Goal: Task Accomplishment & Management: Manage account settings

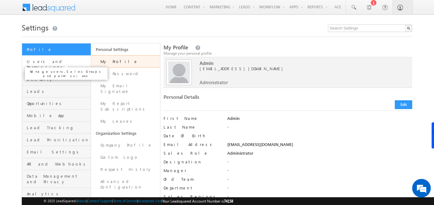
click at [38, 62] on span "Users and Permissions" at bounding box center [58, 64] width 62 height 11
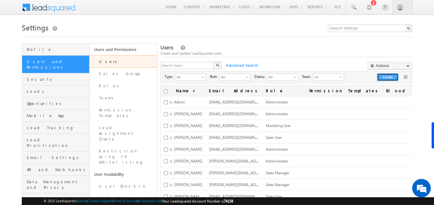
click at [384, 79] on button "Create" at bounding box center [387, 77] width 21 height 8
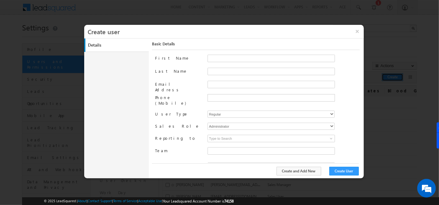
type input "f26bfe00-8d9c-11ec-8597-0681fe0b10f8"
click at [357, 32] on button "×" at bounding box center [357, 31] width 13 height 13
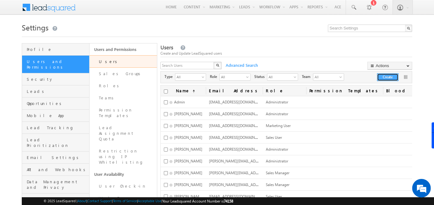
click at [387, 76] on button "Create" at bounding box center [387, 77] width 21 height 8
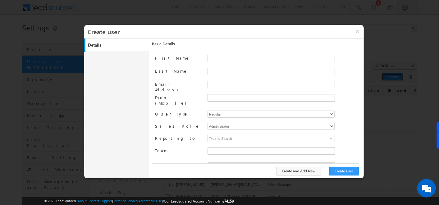
type input "f26bfe00-8d9c-11ec-8597-0681fe0b10f8"
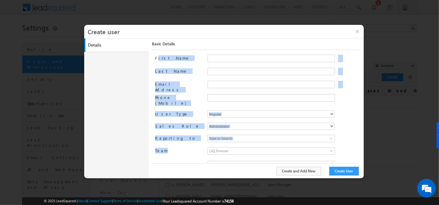
drag, startPoint x: 157, startPoint y: 57, endPoint x: 165, endPoint y: 146, distance: 89.3
click at [165, 146] on div "First Name Last Name Email Address Phone (Mobile) User Type Regular Mobile Marv…" at bounding box center [257, 109] width 205 height 108
drag, startPoint x: 165, startPoint y: 146, endPoint x: 134, endPoint y: 69, distance: 82.6
click at [134, 69] on div "Details Work Details Location Details Manage Permissions Other Details Report S…" at bounding box center [224, 109] width 280 height 140
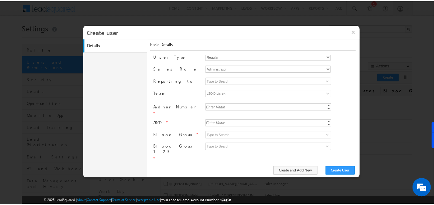
scroll to position [64, 0]
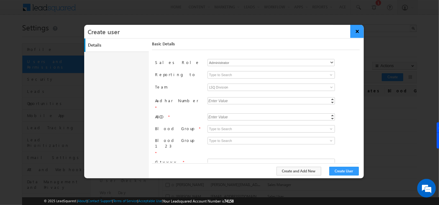
click at [357, 30] on button "×" at bounding box center [357, 31] width 13 height 13
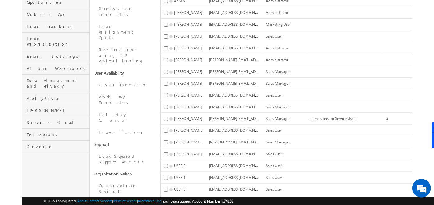
scroll to position [120, 0]
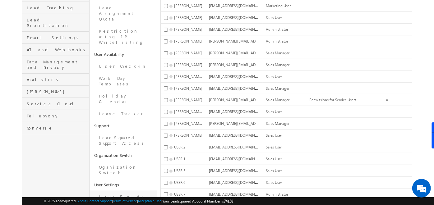
click at [113, 191] on link "User Fields" at bounding box center [123, 197] width 67 height 12
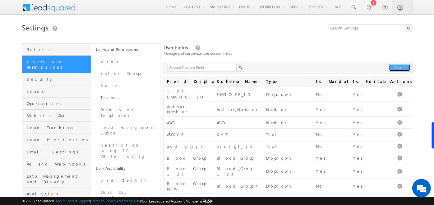
click at [395, 67] on button "Create" at bounding box center [399, 67] width 21 height 7
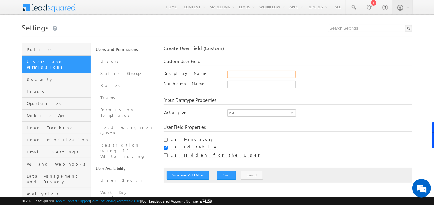
click at [262, 76] on input "Display Name" at bounding box center [261, 74] width 68 height 7
type input "city of user"
type input "city_of_user"
click at [270, 89] on div "city_of_user Only alphanumeric characters and underscore is allowed. Schema nam…" at bounding box center [319, 86] width 185 height 10
click at [253, 113] on span "Text" at bounding box center [259, 113] width 63 height 7
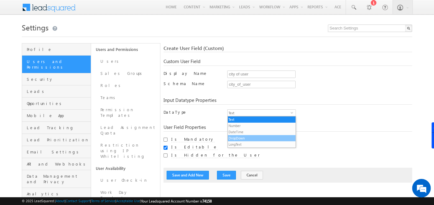
click at [249, 138] on li "DropDown" at bounding box center [262, 138] width 68 height 6
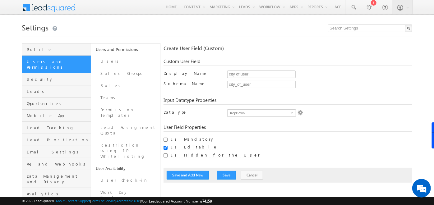
click at [300, 112] on img at bounding box center [301, 113] width 6 height 6
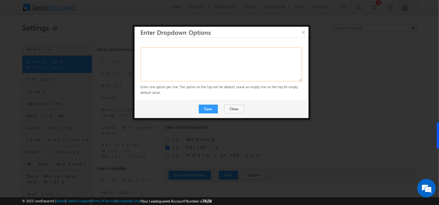
click at [232, 59] on textarea at bounding box center [221, 64] width 161 height 34
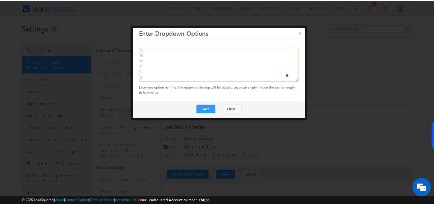
scroll to position [12, 0]
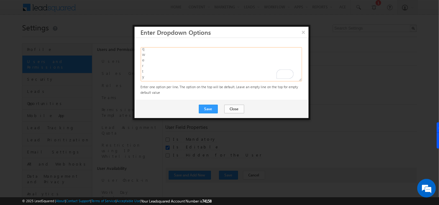
type textarea "q w e r t y"
click at [237, 106] on button "Close" at bounding box center [234, 109] width 20 height 9
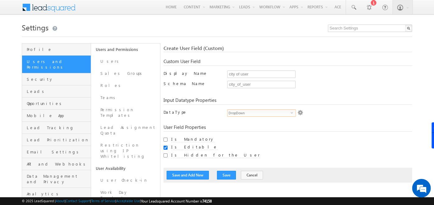
click at [281, 113] on span "DropDown" at bounding box center [259, 113] width 63 height 7
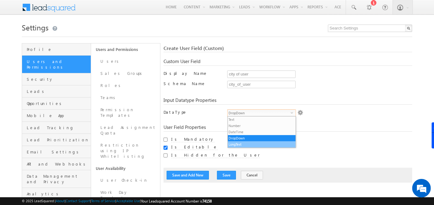
click at [233, 143] on li "LongText" at bounding box center [262, 144] width 68 height 6
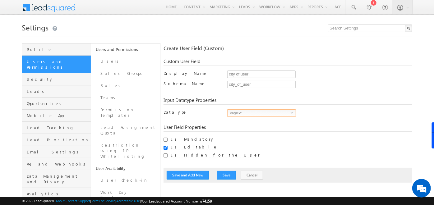
click at [252, 112] on span "LongText" at bounding box center [259, 113] width 63 height 7
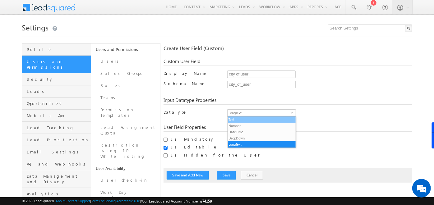
click at [244, 121] on li "Text" at bounding box center [262, 120] width 68 height 6
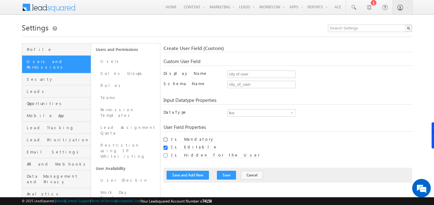
click at [165, 138] on input "Is Mandatory" at bounding box center [166, 140] width 4 height 4
checkbox input "true"
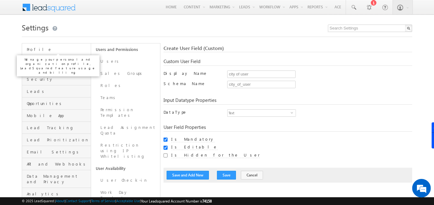
click at [30, 47] on span "Profile" at bounding box center [58, 50] width 62 height 6
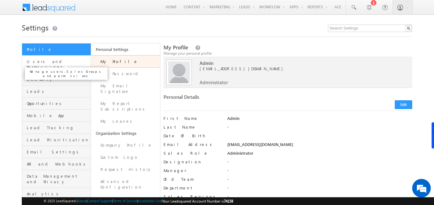
click at [70, 62] on span "Users and Permissions" at bounding box center [58, 64] width 62 height 11
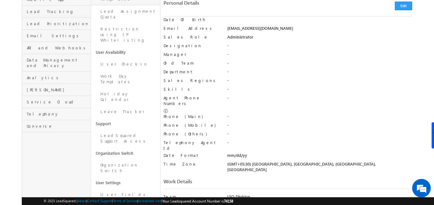
scroll to position [125, 0]
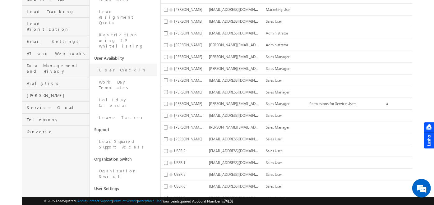
scroll to position [137, 0]
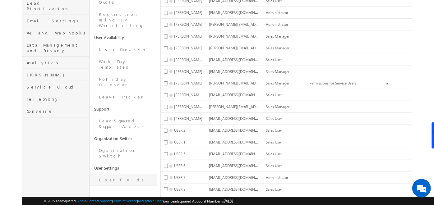
click at [112, 174] on link "User Fields" at bounding box center [123, 180] width 67 height 12
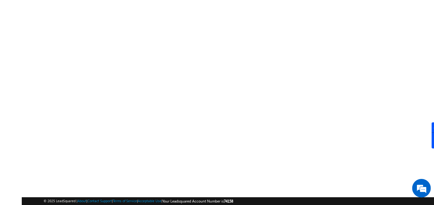
scroll to position [105, 0]
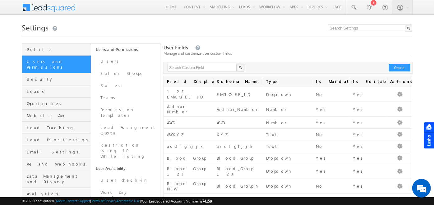
click at [395, 63] on div "X Create" at bounding box center [288, 68] width 249 height 12
click at [398, 67] on button "Create" at bounding box center [399, 67] width 21 height 7
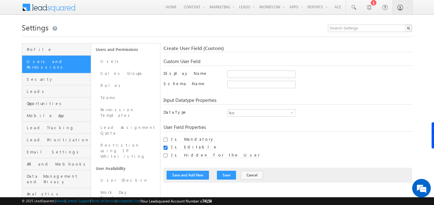
click at [164, 147] on input "Is Editable" at bounding box center [166, 148] width 4 height 4
checkbox input "false"
click at [165, 155] on input "Is Hidden for the User" at bounding box center [166, 156] width 4 height 4
checkbox input "true"
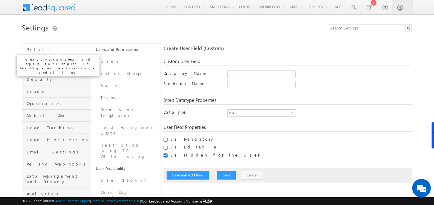
click at [42, 49] on span "Profile" at bounding box center [58, 50] width 62 height 6
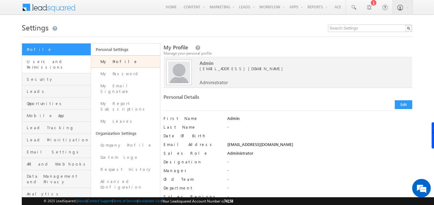
click at [55, 66] on link "Users and Permissions" at bounding box center [56, 65] width 69 height 18
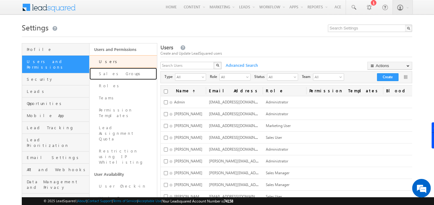
click at [111, 74] on link "Sales Groups" at bounding box center [123, 74] width 67 height 12
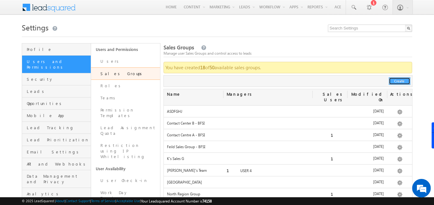
click at [398, 83] on button "Create" at bounding box center [399, 80] width 21 height 7
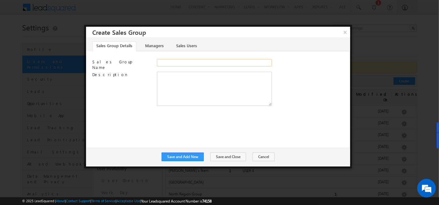
click at [196, 63] on input "Sales Group Name" at bounding box center [214, 62] width 115 height 7
type input "ssg122"
click at [150, 44] on link "Managers" at bounding box center [154, 46] width 26 height 10
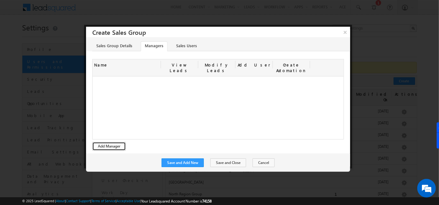
click at [108, 142] on button "Add Manager" at bounding box center [109, 146] width 34 height 9
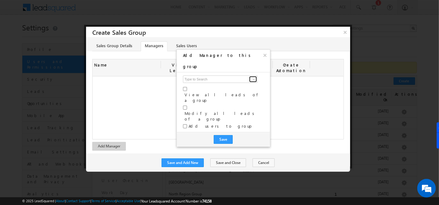
click at [252, 77] on span at bounding box center [254, 79] width 5 height 5
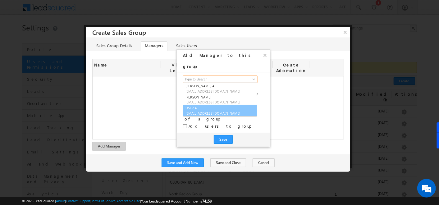
click at [214, 105] on link "USER 4 [EMAIL_ADDRESS][DOMAIN_NAME]" at bounding box center [220, 111] width 74 height 12
type input "USER 4"
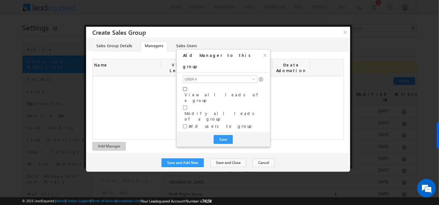
click at [185, 87] on input "checkbox" at bounding box center [185, 89] width 4 height 4
checkbox input "true"
click at [185, 106] on input "checkbox" at bounding box center [185, 108] width 4 height 4
checkbox input "true"
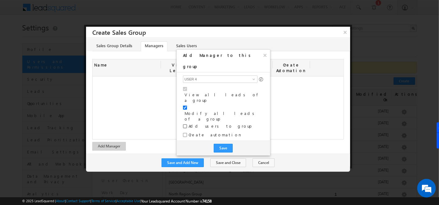
click at [184, 124] on input "checkbox" at bounding box center [185, 126] width 4 height 4
checkbox input "true"
click at [228, 144] on button "Save" at bounding box center [223, 148] width 19 height 9
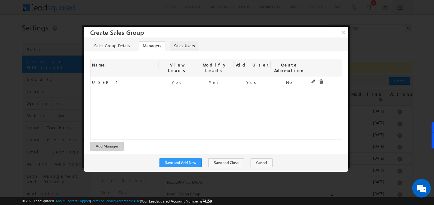
click at [193, 45] on link "Sales Users" at bounding box center [184, 46] width 29 height 10
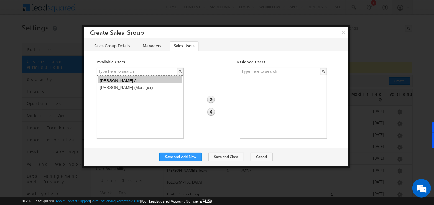
drag, startPoint x: 131, startPoint y: 97, endPoint x: 131, endPoint y: 79, distance: 18.0
click at [131, 79] on select "Priya Sri Bharathi A Soumya Hoskoti (Manager)" at bounding box center [140, 106] width 87 height 63
drag, startPoint x: 131, startPoint y: 79, endPoint x: 130, endPoint y: 88, distance: 9.7
select select "f39dea84-a889-11ef-be59-0259d35f5843"
click at [130, 88] on select "Priya Sri Bharathi A Soumya Hoskoti (Manager)" at bounding box center [140, 106] width 87 height 63
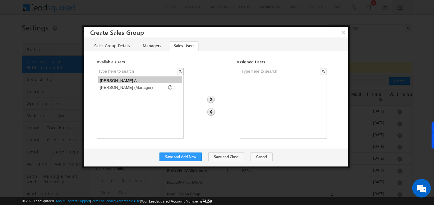
click at [211, 98] on img at bounding box center [211, 100] width 8 height 8
select select
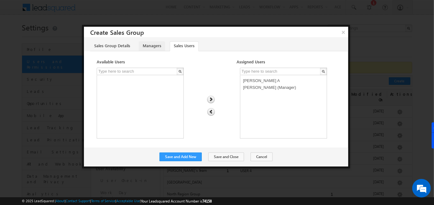
click at [155, 45] on link "Managers" at bounding box center [152, 46] width 26 height 10
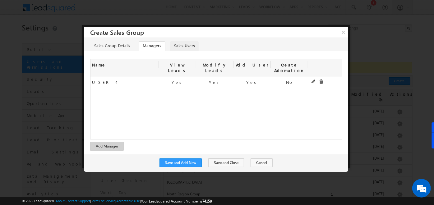
click at [179, 50] on link "Sales Users" at bounding box center [184, 46] width 29 height 10
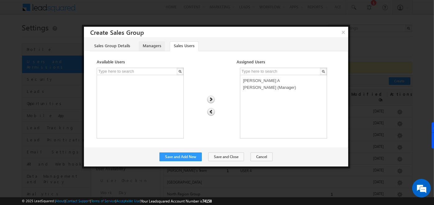
click at [146, 46] on link "Managers" at bounding box center [152, 46] width 26 height 10
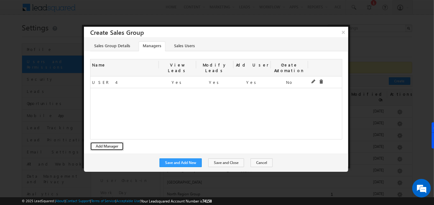
click at [114, 142] on button "Add Manager" at bounding box center [107, 146] width 34 height 9
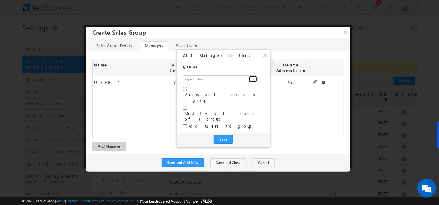
click at [252, 77] on span at bounding box center [254, 79] width 5 height 5
click at [264, 54] on button "×" at bounding box center [265, 55] width 10 height 11
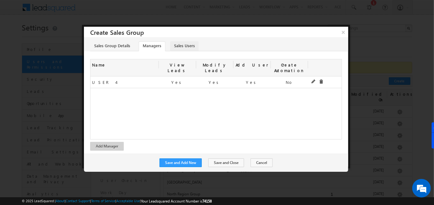
click at [185, 41] on link "Sales Users" at bounding box center [184, 46] width 29 height 10
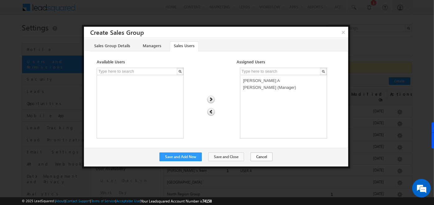
click at [259, 152] on div "Save and Add New Save and Close Cancel" at bounding box center [216, 157] width 264 height 18
click at [258, 157] on button "Cancel" at bounding box center [262, 157] width 22 height 9
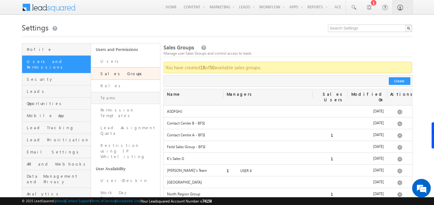
click at [114, 94] on link "Teams" at bounding box center [125, 98] width 69 height 12
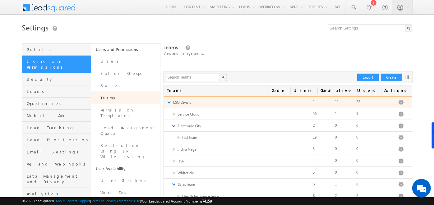
click at [169, 103] on link "▼" at bounding box center [169, 102] width 4 height 5
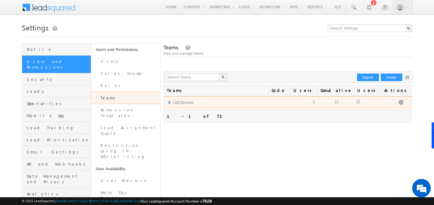
click at [169, 102] on link "►" at bounding box center [169, 102] width 4 height 5
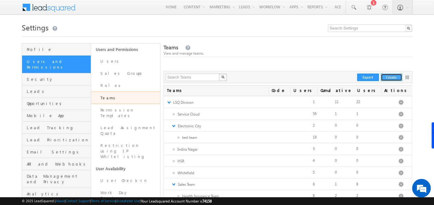
click at [388, 74] on button "Create" at bounding box center [391, 77] width 21 height 7
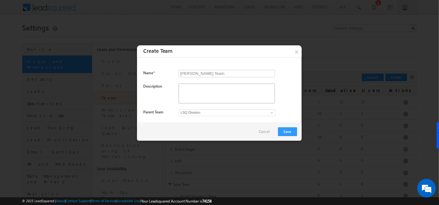
type input "[PERSON_NAME] Team"
click at [196, 96] on textarea at bounding box center [227, 94] width 96 height 20
click at [189, 112] on span "LSQ Division" at bounding box center [221, 113] width 85 height 6
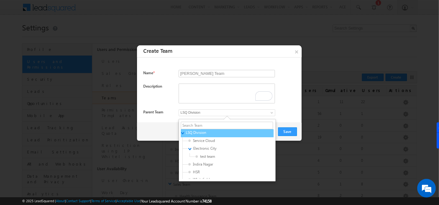
click at [238, 131] on span "LSQ Division" at bounding box center [215, 133] width 59 height 6
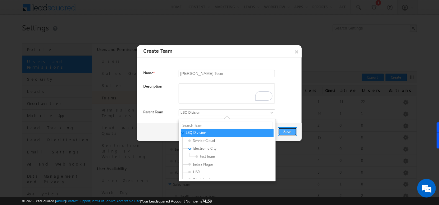
click at [285, 132] on button "Save" at bounding box center [287, 131] width 19 height 9
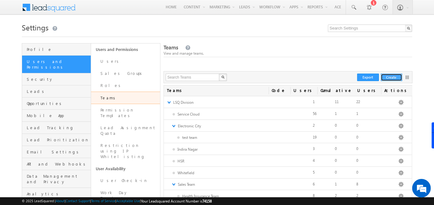
click at [392, 81] on button "Create" at bounding box center [391, 77] width 21 height 7
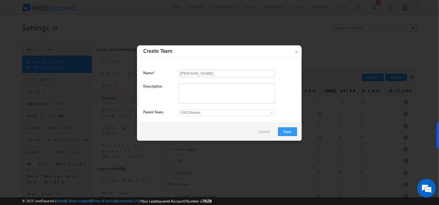
type input "Shubham NOrth"
click at [199, 113] on span "LSQ Division" at bounding box center [221, 113] width 85 height 6
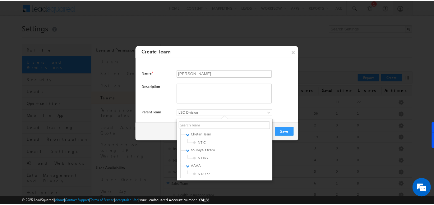
scroll to position [528, 0]
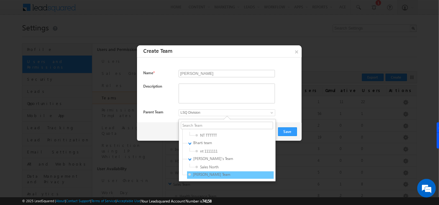
click at [204, 175] on span "Shubham Team" at bounding box center [217, 175] width 59 height 6
type input "72a084de-830c-11f0-9fe1-0259d35f5843"
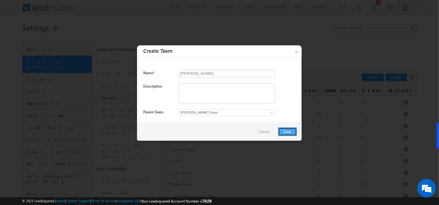
click at [285, 133] on button "Save" at bounding box center [287, 131] width 19 height 9
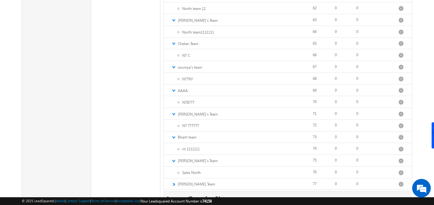
scroll to position [626, 0]
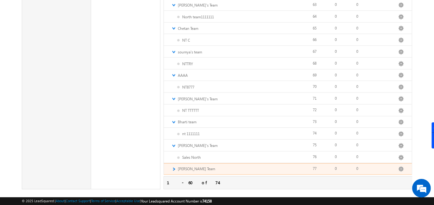
click at [176, 164] on div "► Shubham Team Edit Add Team Apply Lead Details View Apply Holiday Calendar App…" at bounding box center [288, 170] width 248 height 12
click at [173, 167] on link "►" at bounding box center [174, 169] width 4 height 5
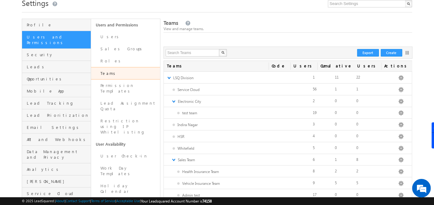
scroll to position [24, 0]
click at [113, 36] on link "Users" at bounding box center [125, 37] width 69 height 12
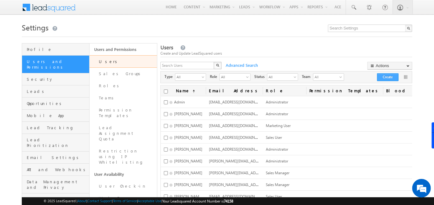
click at [381, 73] on div "Type All select -1 Role All select All Status All select -1 Team All No records…" at bounding box center [286, 77] width 251 height 10
click at [382, 76] on button "Create" at bounding box center [387, 77] width 21 height 8
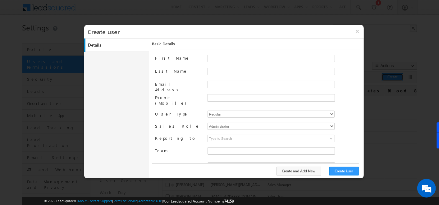
type input "f26bfe00-8d9c-11ec-8597-0681fe0b10f8"
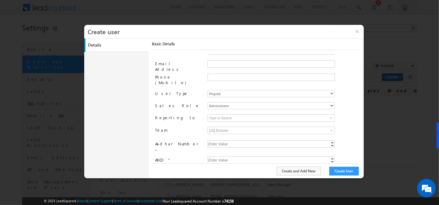
scroll to position [21, 0]
click at [240, 127] on span "LSQ Division" at bounding box center [255, 130] width 95 height 7
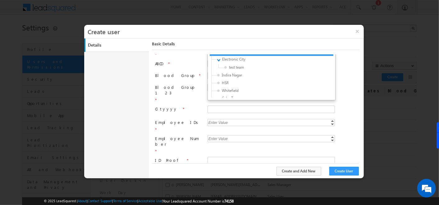
scroll to position [74, 0]
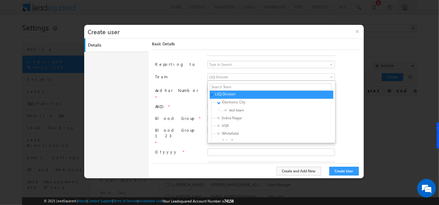
click at [234, 123] on span "HSR" at bounding box center [246, 126] width 59 height 6
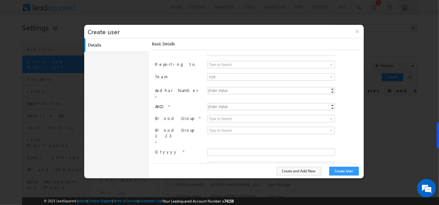
scroll to position [53, 0]
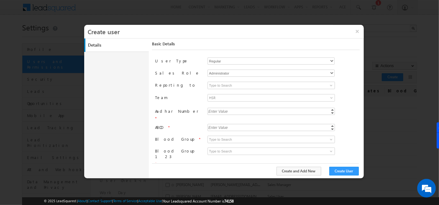
click at [329, 94] on link "HSR" at bounding box center [271, 97] width 127 height 7
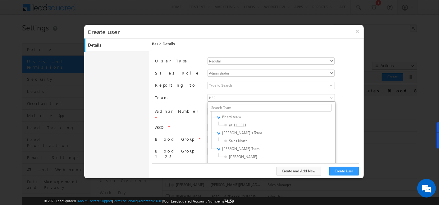
scroll to position [67, 0]
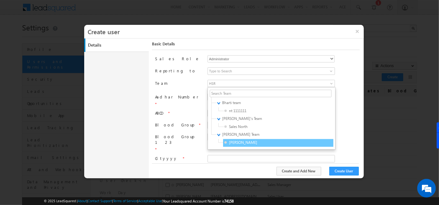
click at [239, 140] on span "Shubham NOrth" at bounding box center [253, 143] width 59 height 6
type input "83ab0e1c-830c-11f0-9fe1-0259d35f5843"
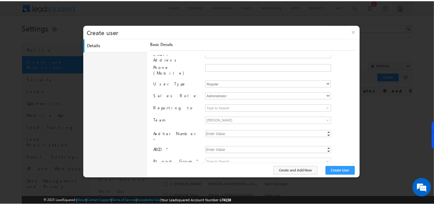
scroll to position [30, 0]
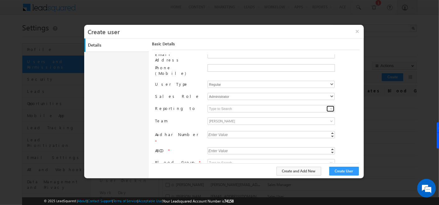
click at [331, 106] on span at bounding box center [331, 108] width 5 height 5
click at [354, 31] on button "×" at bounding box center [357, 31] width 13 height 13
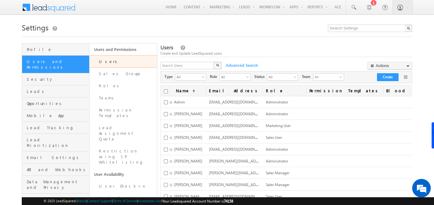
scroll to position [39, 0]
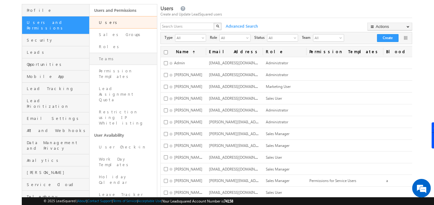
click at [120, 57] on link "Teams" at bounding box center [123, 59] width 67 height 12
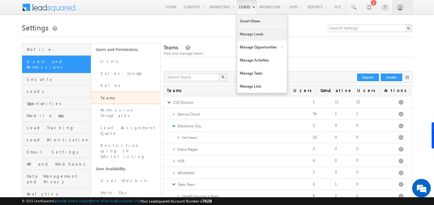
click at [252, 37] on link "Manage Leads" at bounding box center [262, 34] width 50 height 13
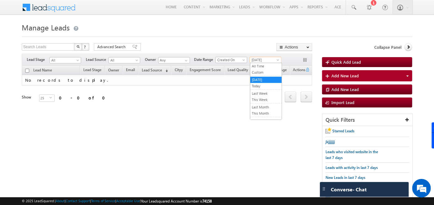
click at [257, 59] on span "[DATE]" at bounding box center [265, 60] width 30 height 6
click at [258, 64] on link "All Time" at bounding box center [265, 66] width 31 height 6
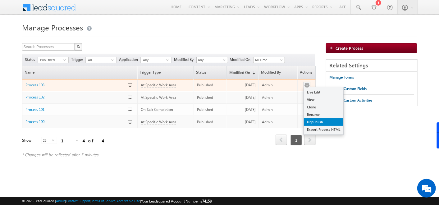
click at [315, 121] on link "Unpublish" at bounding box center [323, 121] width 39 height 7
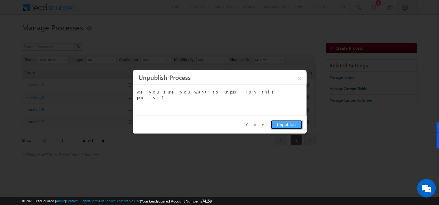
click at [281, 124] on button "Unpublish" at bounding box center [287, 125] width 32 height 10
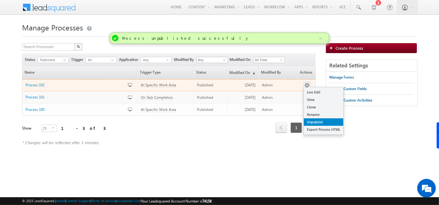
click at [313, 122] on link "Unpublish" at bounding box center [323, 121] width 39 height 7
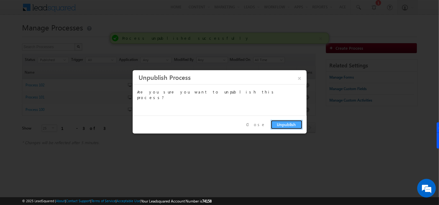
click at [283, 123] on button "Unpublish" at bounding box center [287, 125] width 32 height 10
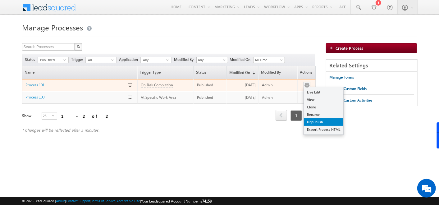
click at [313, 119] on link "Unpublish" at bounding box center [323, 121] width 39 height 7
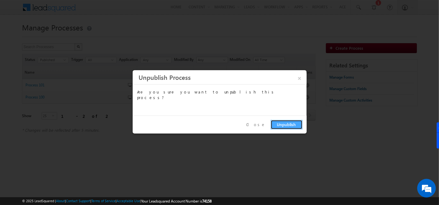
click at [294, 124] on button "Unpublish" at bounding box center [287, 125] width 32 height 10
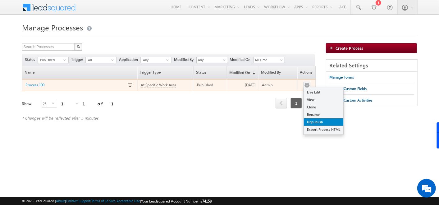
click at [307, 122] on link "Unpublish" at bounding box center [323, 121] width 39 height 7
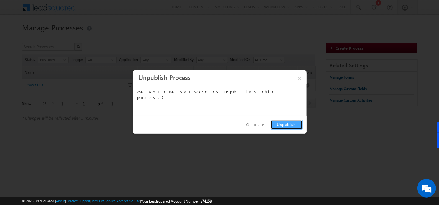
click at [280, 123] on button "Unpublish" at bounding box center [287, 125] width 32 height 10
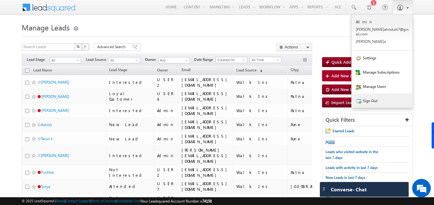
click at [370, 95] on link "Sign Out" at bounding box center [382, 101] width 61 height 14
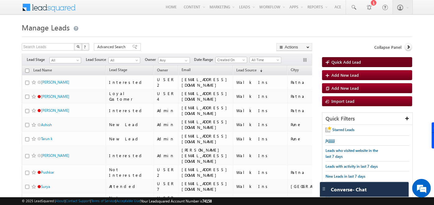
click at [339, 62] on span "Quick Add Lead" at bounding box center [346, 61] width 30 height 5
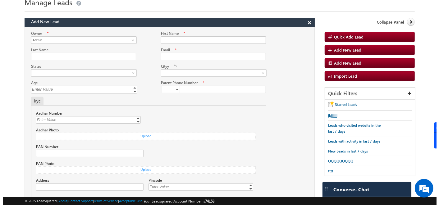
scroll to position [25, 0]
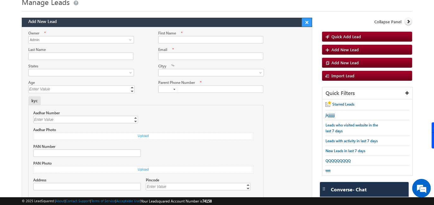
click at [308, 21] on button "×" at bounding box center [307, 22] width 10 height 9
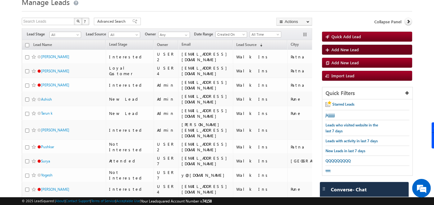
click at [333, 49] on span "Add New Lead" at bounding box center [344, 49] width 27 height 5
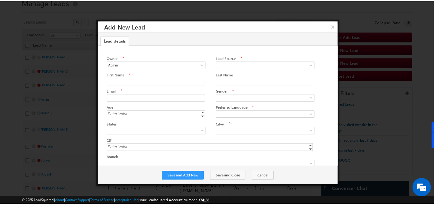
scroll to position [7, 0]
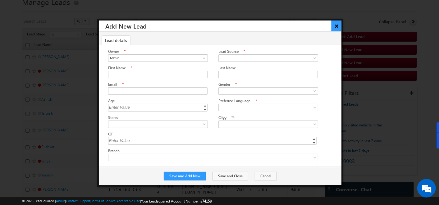
click at [337, 30] on button "×" at bounding box center [337, 26] width 10 height 11
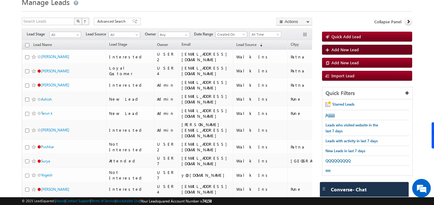
click at [339, 49] on span "Add New Lead" at bounding box center [344, 49] width 27 height 5
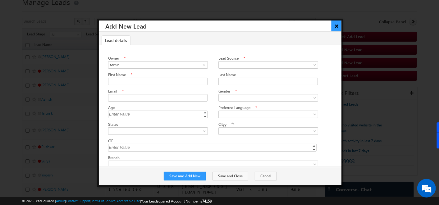
click at [341, 26] on button "×" at bounding box center [337, 26] width 10 height 11
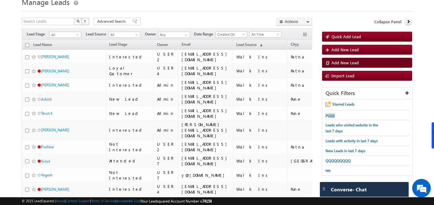
click at [348, 58] on link "Add New Lead" at bounding box center [367, 63] width 90 height 10
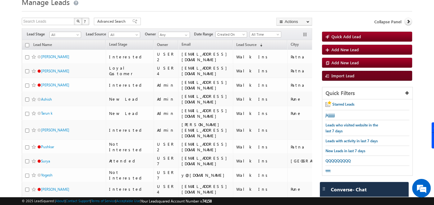
click at [330, 75] on span at bounding box center [329, 76] width 6 height 6
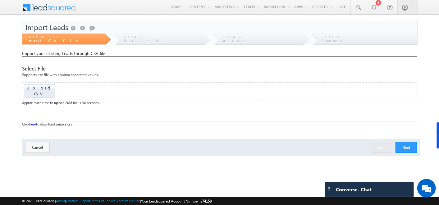
click at [34, 122] on link "here" at bounding box center [32, 124] width 7 height 4
click at [311, 69] on div "Select File" at bounding box center [219, 69] width 395 height 6
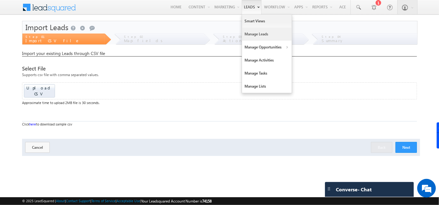
click at [257, 36] on link "Manage Leads" at bounding box center [267, 34] width 50 height 13
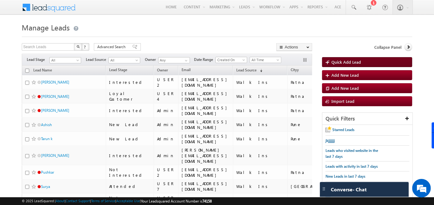
click at [344, 62] on span "Quick Add Lead" at bounding box center [346, 61] width 30 height 5
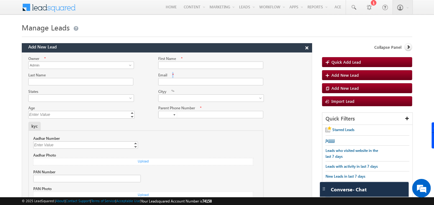
click at [168, 74] on div "Email *" at bounding box center [210, 75] width 105 height 6
click at [172, 75] on div "Email *" at bounding box center [210, 75] width 105 height 6
drag, startPoint x: 168, startPoint y: 75, endPoint x: 181, endPoint y: 74, distance: 12.8
click at [181, 74] on div "Email *" at bounding box center [210, 75] width 105 height 6
click at [345, 97] on link "Import Lead" at bounding box center [367, 101] width 90 height 10
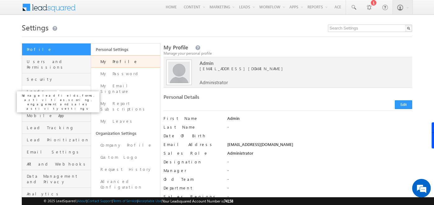
click at [41, 89] on span "Leads" at bounding box center [58, 92] width 62 height 6
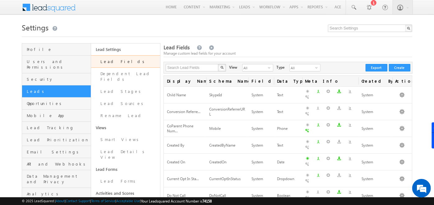
click at [116, 63] on link "Lead Fields" at bounding box center [125, 61] width 69 height 12
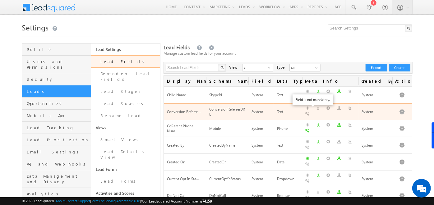
scroll to position [40, 0]
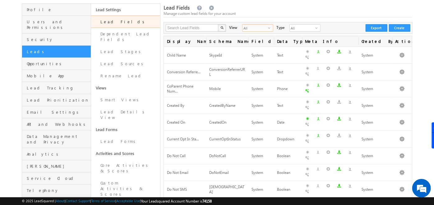
click at [263, 30] on span "All" at bounding box center [255, 28] width 25 height 7
click at [252, 40] on li "System Fields" at bounding box center [253, 41] width 30 height 6
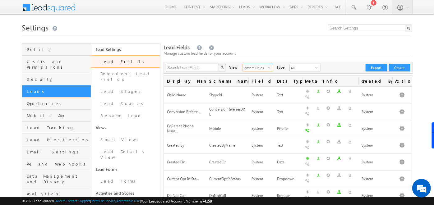
click at [254, 67] on span "System Fields" at bounding box center [255, 67] width 25 height 7
click at [254, 85] on li "Custom Fields" at bounding box center [253, 87] width 30 height 6
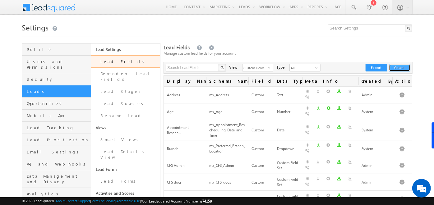
click at [404, 67] on button "Create" at bounding box center [399, 67] width 21 height 7
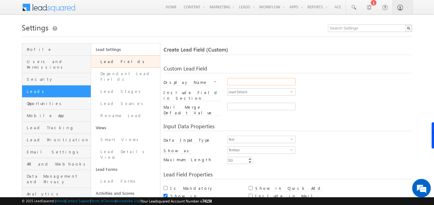
click at [258, 82] on input "Display Name" at bounding box center [261, 81] width 68 height 7
type input "blood group"
click at [335, 104] on div at bounding box center [319, 108] width 185 height 10
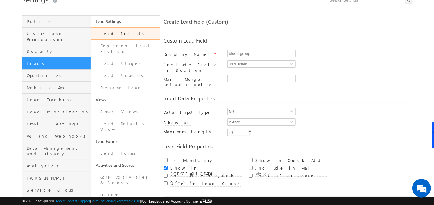
scroll to position [30, 0]
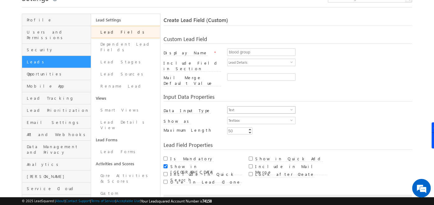
click at [255, 107] on span "Text" at bounding box center [259, 110] width 63 height 7
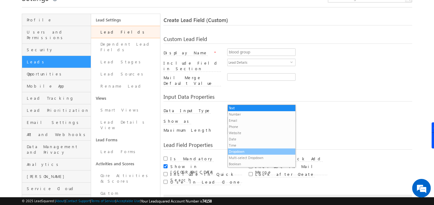
click at [243, 150] on li "Dropdown" at bounding box center [262, 152] width 68 height 6
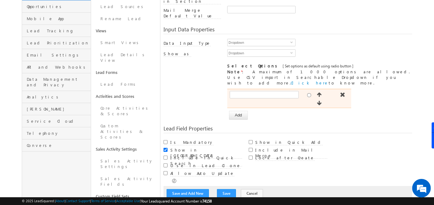
scroll to position [97, 0]
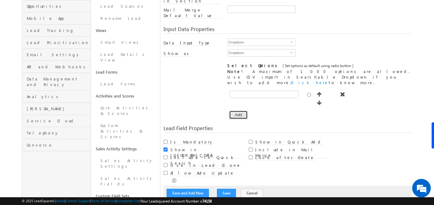
click at [239, 111] on button "Add" at bounding box center [238, 115] width 18 height 9
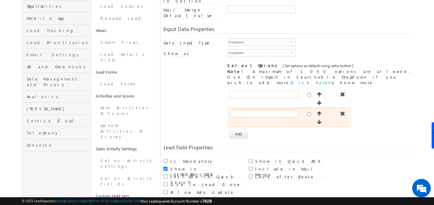
click at [243, 110] on input "text" at bounding box center [264, 113] width 69 height 7
type input "A"
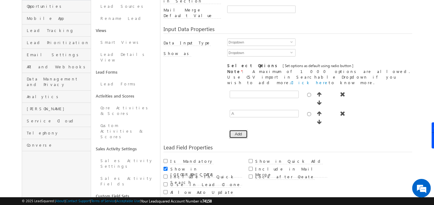
click at [231, 130] on button "Add" at bounding box center [238, 134] width 18 height 9
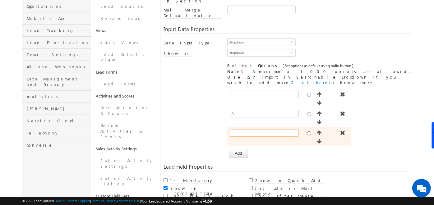
click at [238, 129] on input "text" at bounding box center [264, 132] width 69 height 7
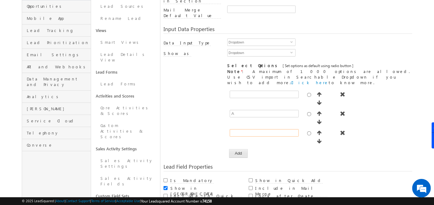
type input "A+"
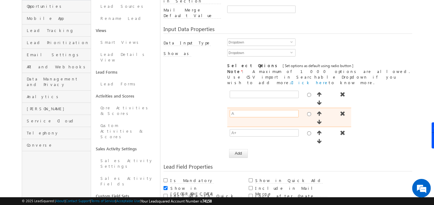
click at [246, 110] on input "A" at bounding box center [264, 113] width 69 height 7
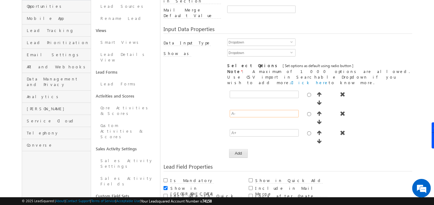
type input "A-"
click at [239, 149] on button "Add" at bounding box center [238, 153] width 18 height 9
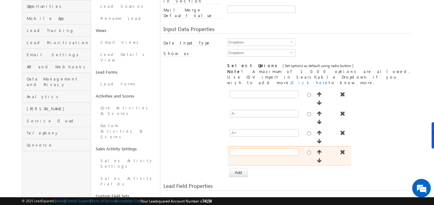
click at [239, 149] on input "text" at bounding box center [264, 152] width 69 height 7
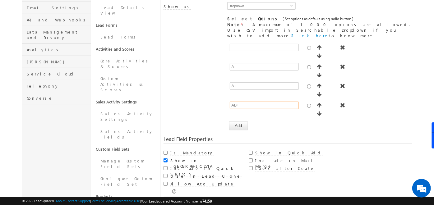
scroll to position [145, 0]
type input "AB+"
click at [166, 150] on input "Is Mandatory" at bounding box center [166, 152] width 4 height 4
checkbox input "true"
click at [251, 150] on input "Show in Quick Add" at bounding box center [251, 152] width 4 height 4
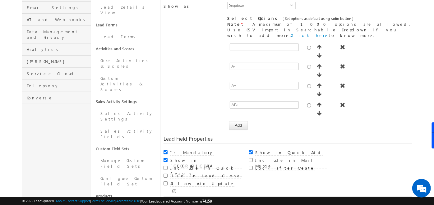
click at [252, 150] on input "Show in Quick Add" at bounding box center [251, 152] width 4 height 4
checkbox input "false"
click at [165, 166] on input "Include in Quick Search" at bounding box center [166, 168] width 4 height 4
checkbox input "true"
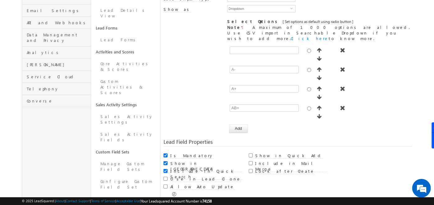
scroll to position [142, 0]
click at [250, 161] on input "Include in Mail Merge" at bounding box center [251, 163] width 4 height 4
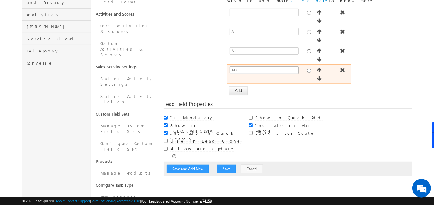
scroll to position [180, 0]
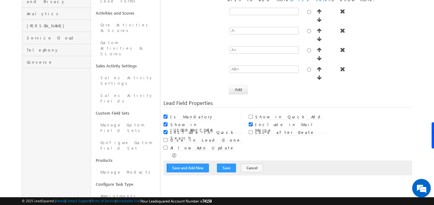
click at [252, 123] on input "Include in Mail Merge" at bounding box center [251, 125] width 4 height 4
checkbox input "false"
click at [252, 130] on input "Lock after Create" at bounding box center [251, 132] width 4 height 4
checkbox input "true"
click at [164, 146] on input "Allow Auto Update" at bounding box center [166, 148] width 4 height 4
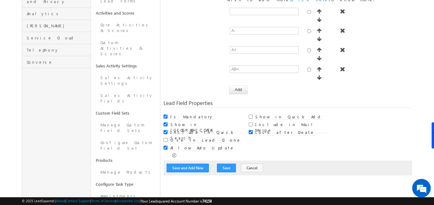
click at [164, 146] on input "Allow Auto Update" at bounding box center [166, 148] width 4 height 4
checkbox input "false"
click at [166, 138] on input "Use in Lead Clone" at bounding box center [166, 140] width 4 height 4
checkbox input "false"
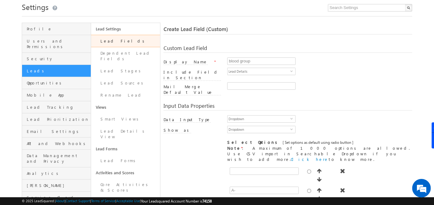
scroll to position [19, 0]
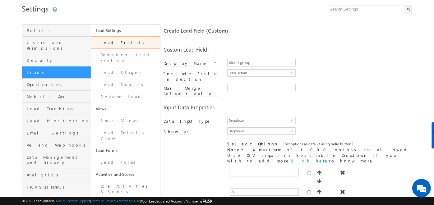
click at [130, 47] on link "Lead Fields" at bounding box center [125, 42] width 69 height 12
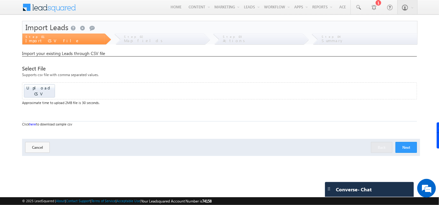
click at [34, 122] on link "here" at bounding box center [32, 124] width 7 height 4
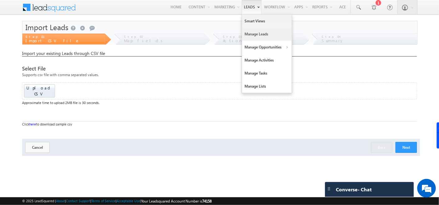
click at [248, 34] on link "Manage Leads" at bounding box center [267, 34] width 50 height 13
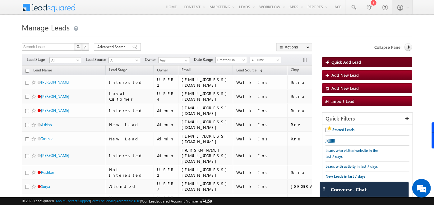
click at [347, 58] on link "Quick Add Lead" at bounding box center [367, 62] width 90 height 10
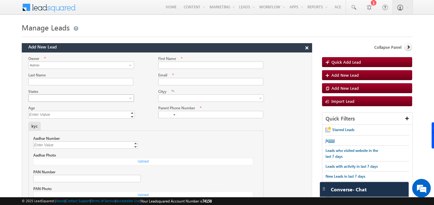
click at [113, 98] on span at bounding box center [80, 98] width 102 height 6
click at [178, 96] on link at bounding box center [211, 98] width 106 height 7
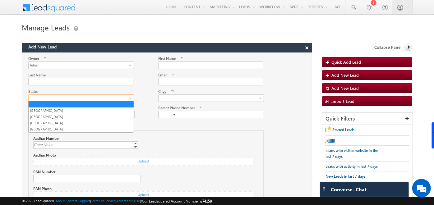
click at [102, 100] on link at bounding box center [81, 98] width 106 height 7
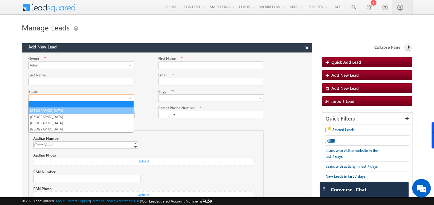
click at [77, 109] on link "Maharashtra" at bounding box center [81, 111] width 105 height 6
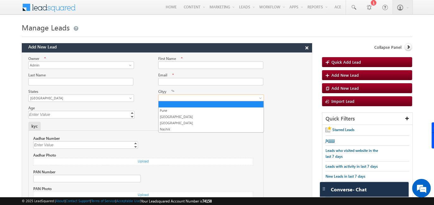
click at [161, 95] on span at bounding box center [210, 98] width 102 height 6
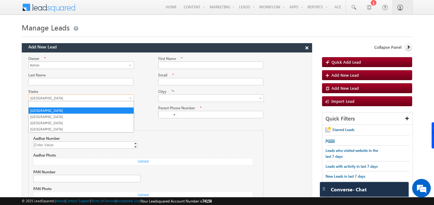
click at [112, 100] on span "Maharashtra" at bounding box center [80, 98] width 102 height 6
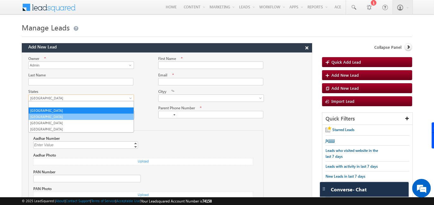
click at [69, 118] on link "Bihar" at bounding box center [81, 117] width 105 height 6
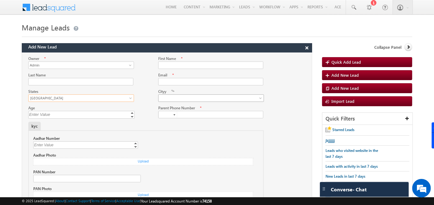
click at [164, 99] on span at bounding box center [210, 98] width 102 height 6
click at [279, 101] on div "Cityy Patna y t" at bounding box center [217, 95] width 130 height 13
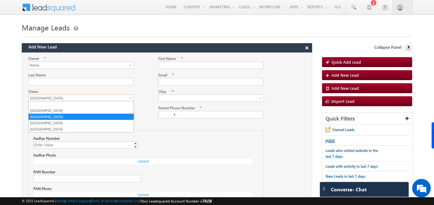
click at [107, 95] on span "[GEOGRAPHIC_DATA]" at bounding box center [80, 98] width 102 height 6
click at [48, 121] on link "[GEOGRAPHIC_DATA]" at bounding box center [81, 123] width 105 height 6
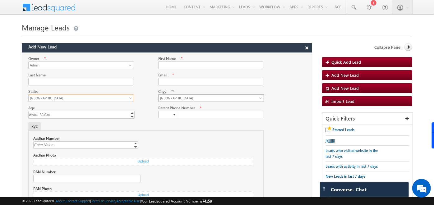
click at [168, 99] on span "Bangalore" at bounding box center [210, 98] width 102 height 6
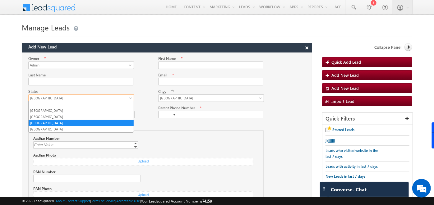
click at [124, 95] on span "[GEOGRAPHIC_DATA]" at bounding box center [80, 98] width 102 height 6
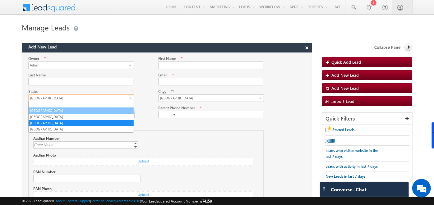
click at [58, 111] on link "[GEOGRAPHIC_DATA]" at bounding box center [81, 111] width 105 height 6
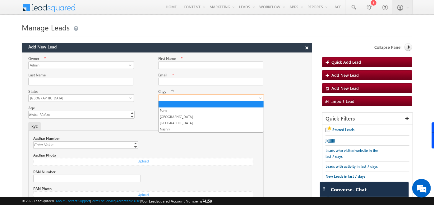
click at [167, 96] on span at bounding box center [210, 98] width 102 height 6
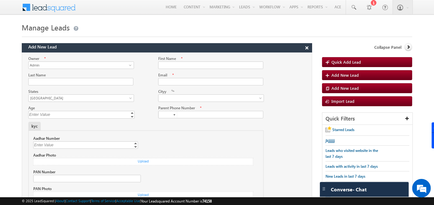
click at [266, 115] on div "Parent Phone Number *" at bounding box center [210, 111] width 117 height 13
click at [308, 46] on button "×" at bounding box center [307, 48] width 10 height 9
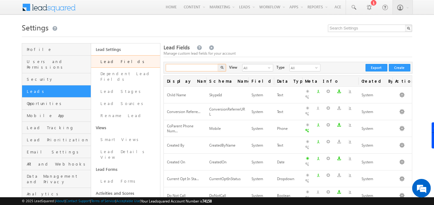
click at [183, 67] on input "text" at bounding box center [192, 67] width 53 height 7
type input "states"
click at [218, 64] on button "button" at bounding box center [222, 67] width 8 height 7
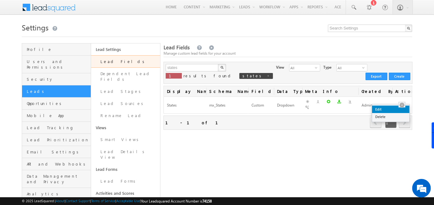
click at [390, 110] on link "Edit" at bounding box center [390, 109] width 37 height 7
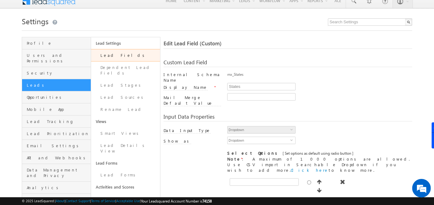
scroll to position [3, 0]
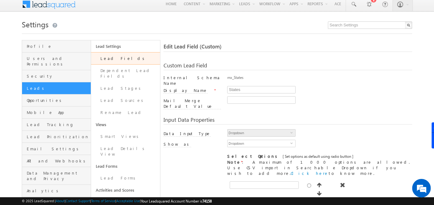
click at [121, 57] on link "Lead Fields" at bounding box center [125, 58] width 69 height 12
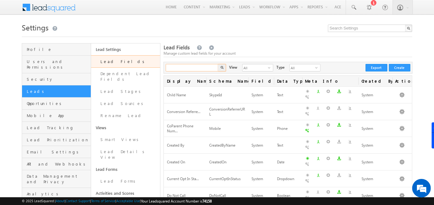
click at [172, 67] on input "text" at bounding box center [192, 67] width 53 height 7
type input "cityy"
click at [218, 64] on button "button" at bounding box center [222, 67] width 8 height 7
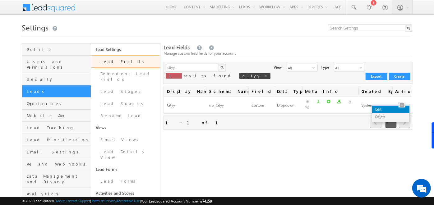
click at [396, 110] on link "Edit" at bounding box center [390, 109] width 37 height 7
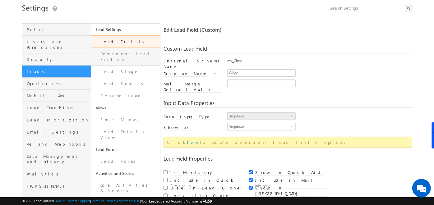
click at [118, 55] on link "Dependent Lead Fields" at bounding box center [125, 57] width 69 height 18
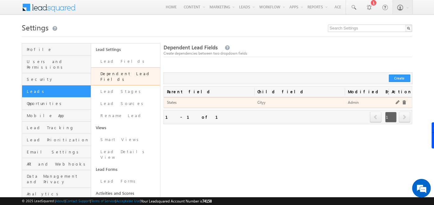
click at [397, 101] on link at bounding box center [398, 102] width 5 height 5
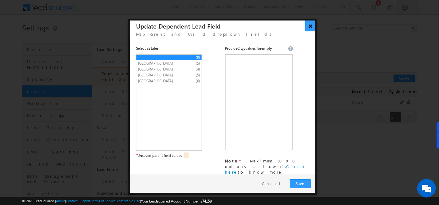
click at [309, 26] on button "×" at bounding box center [311, 26] width 10 height 11
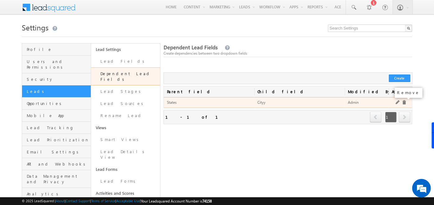
click at [405, 101] on link at bounding box center [404, 102] width 5 height 5
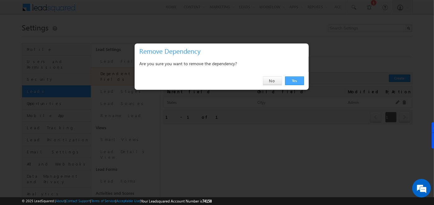
click at [296, 81] on link "Yes" at bounding box center [294, 80] width 19 height 9
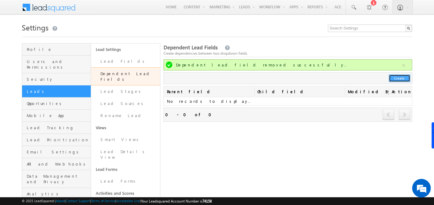
click at [397, 78] on button "Create" at bounding box center [399, 78] width 21 height 7
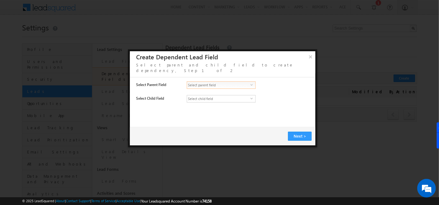
click at [220, 82] on span "Select parent field" at bounding box center [218, 85] width 63 height 7
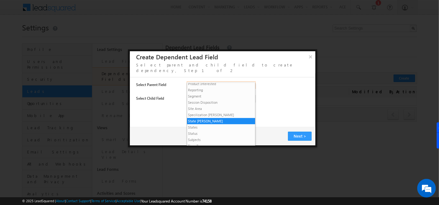
scroll to position [143, 0]
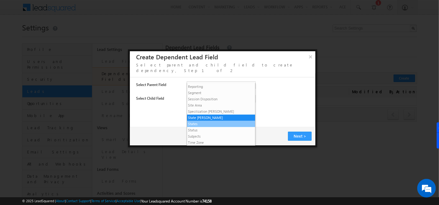
click at [211, 122] on li "States" at bounding box center [221, 124] width 68 height 6
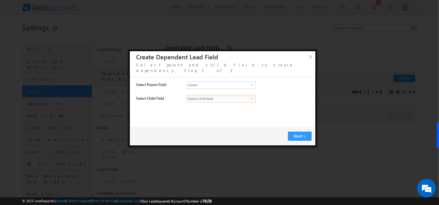
click at [206, 95] on span "Select child field" at bounding box center [218, 98] width 63 height 7
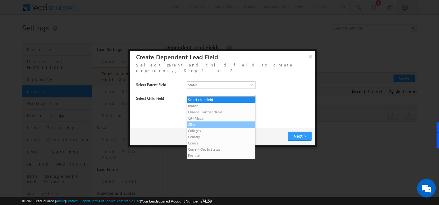
click at [198, 127] on li "Cityy" at bounding box center [221, 125] width 68 height 6
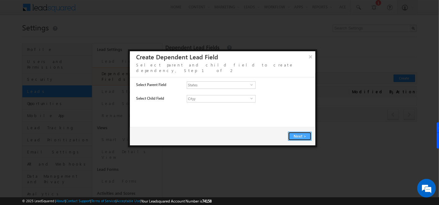
click at [289, 132] on button "Next >" at bounding box center [300, 136] width 24 height 9
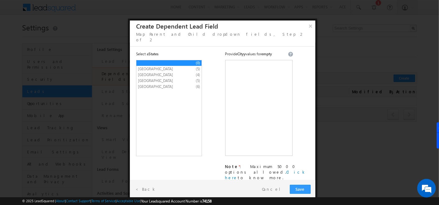
click at [151, 66] on span "Maharashtra" at bounding box center [164, 69] width 52 height 6
type textarea "Pune Mumbai Nagpur Nashik"
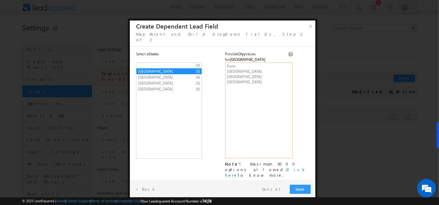
drag, startPoint x: 243, startPoint y: 81, endPoint x: 220, endPoint y: 56, distance: 33.7
click at [220, 62] on div "(0) Maharashtra (5) Bihar (4) Karnataka (5) Goa (6) * Unsaved parent field valu…" at bounding box center [245, 121] width 218 height 119
paste textarea "Pune Mumbai Nagpur Nashik"
click at [161, 75] on span "Bihar" at bounding box center [164, 78] width 52 height 6
type textarea "Patna y t"
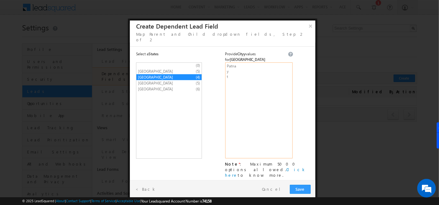
drag, startPoint x: 234, startPoint y: 73, endPoint x: 208, endPoint y: 44, distance: 39.4
click at [208, 48] on div "Select a States Provide Cityy values for Bihar (0) Maharashtra (5) Bihar (4) Ka…" at bounding box center [223, 111] width 186 height 127
click at [217, 98] on div "(0) Maharashtra (5) Bihar (4) Karnataka (5) Goa (6) * Unsaved parent field valu…" at bounding box center [179, 111] width 87 height 99
click at [301, 187] on span "Save" at bounding box center [301, 189] width 10 height 5
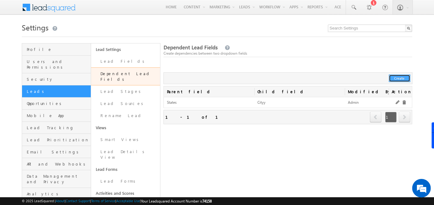
click at [400, 79] on button "Create" at bounding box center [399, 78] width 21 height 7
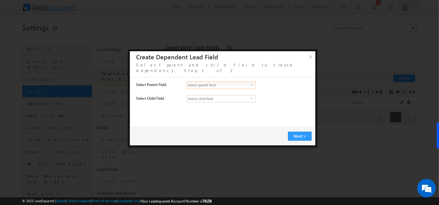
click at [229, 82] on span "Select parent field" at bounding box center [218, 85] width 63 height 7
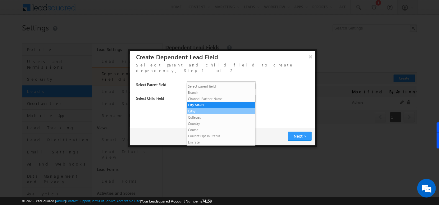
click at [208, 114] on li "Cityy" at bounding box center [221, 111] width 68 height 6
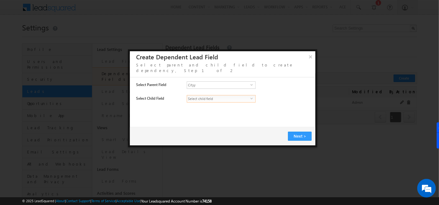
click at [203, 95] on span "Select child field" at bounding box center [218, 98] width 63 height 7
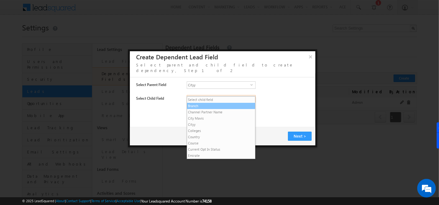
click at [203, 107] on li "Branch" at bounding box center [221, 106] width 68 height 6
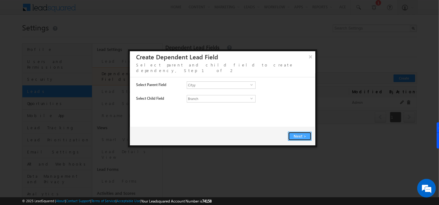
click at [297, 133] on span "Next" at bounding box center [299, 135] width 10 height 5
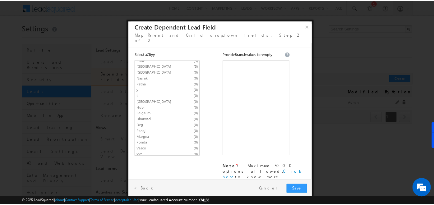
scroll to position [0, 0]
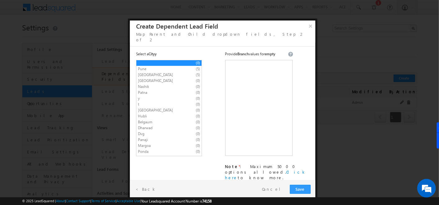
click at [148, 66] on span "Pune" at bounding box center [164, 69] width 52 height 6
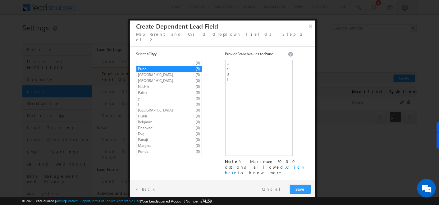
click at [158, 72] on span "Mumbai" at bounding box center [164, 75] width 52 height 6
type textarea "f g t y"
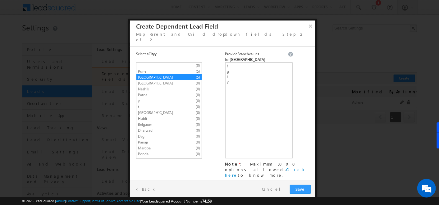
click at [158, 81] on span "Nagpur" at bounding box center [164, 84] width 52 height 6
click at [233, 67] on textarea at bounding box center [258, 110] width 67 height 96
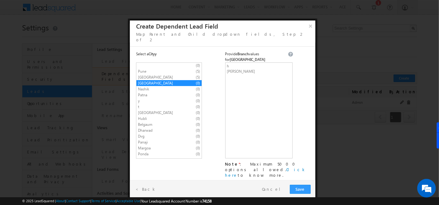
click at [174, 86] on span "Nashik" at bounding box center [164, 89] width 52 height 6
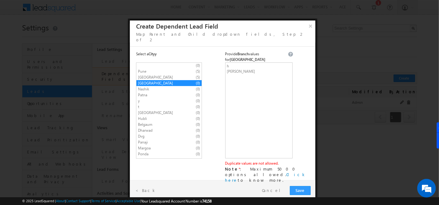
click at [171, 86] on span "Nashik" at bounding box center [164, 89] width 52 height 6
click at [154, 86] on span "Nashik" at bounding box center [164, 89] width 52 height 6
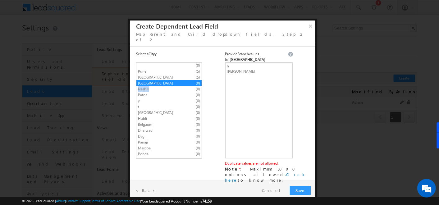
click at [154, 86] on span "Nashik" at bounding box center [164, 89] width 52 height 6
click at [149, 86] on span "Nashik" at bounding box center [164, 89] width 52 height 6
click at [238, 75] on textarea "h j j" at bounding box center [258, 110] width 67 height 96
click at [146, 81] on span "Nagpur" at bounding box center [164, 84] width 52 height 6
type textarea "h j o"
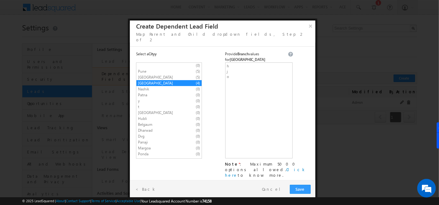
click at [146, 86] on span "Nashik" at bounding box center [164, 89] width 52 height 6
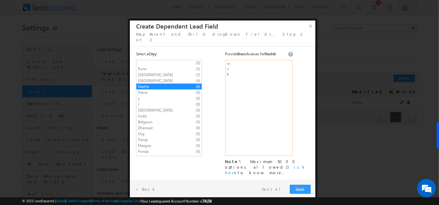
type textarea "m n b"
click at [150, 90] on span "Patna" at bounding box center [164, 93] width 52 height 6
type textarea "u y t"
click at [160, 108] on span "Bangalore" at bounding box center [164, 111] width 52 height 6
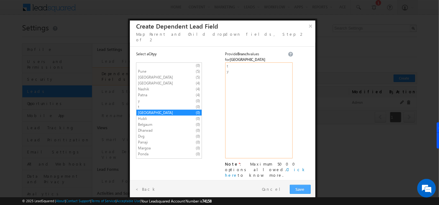
type textarea "t y"
click at [301, 185] on button "Save" at bounding box center [300, 189] width 21 height 9
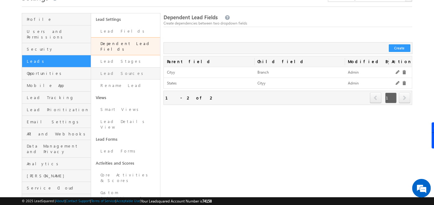
scroll to position [31, 0]
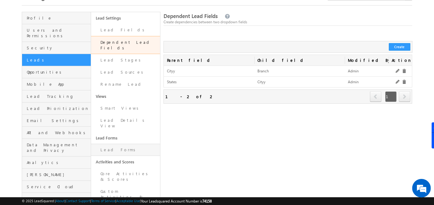
click at [107, 144] on link "Lead Forms" at bounding box center [125, 150] width 69 height 12
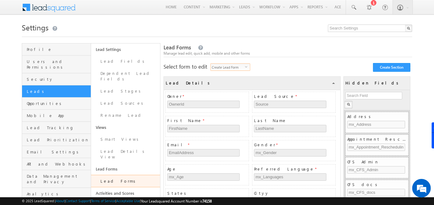
click at [246, 64] on span "select" at bounding box center [247, 69] width 5 height 11
click at [222, 73] on li "Create Lead Form" at bounding box center [231, 74] width 39 height 6
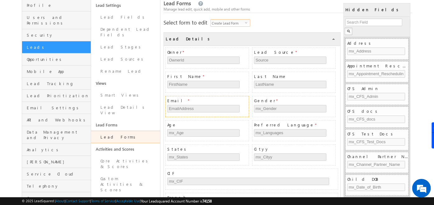
scroll to position [90, 0]
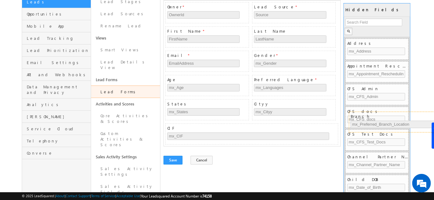
drag, startPoint x: 187, startPoint y: 152, endPoint x: 371, endPoint y: 118, distance: 186.5
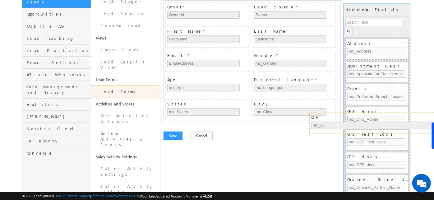
drag, startPoint x: 215, startPoint y: 123, endPoint x: 359, endPoint y: 114, distance: 144.6
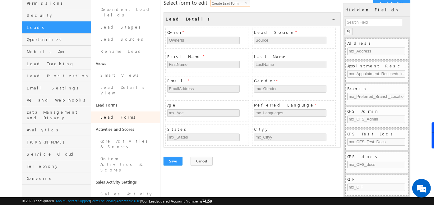
scroll to position [63, 0]
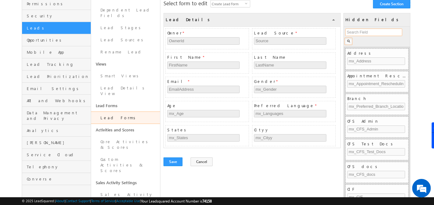
click at [368, 34] on input "text" at bounding box center [373, 32] width 57 height 7
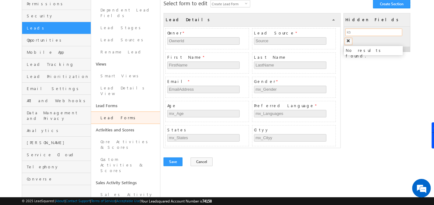
type input "k"
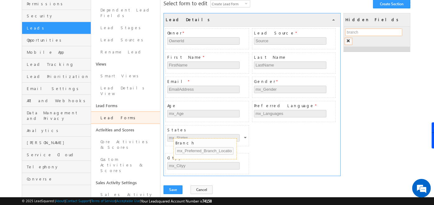
drag, startPoint x: 374, startPoint y: 53, endPoint x: 202, endPoint y: 142, distance: 193.6
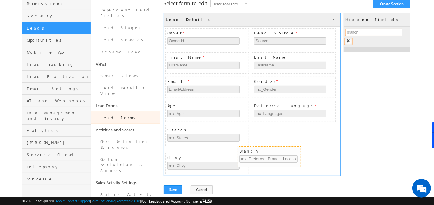
drag, startPoint x: 366, startPoint y: 53, endPoint x: 259, endPoint y: 151, distance: 145.0
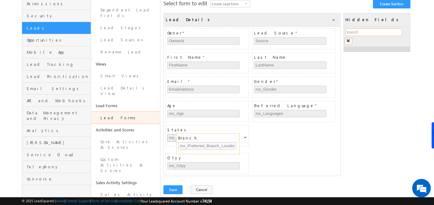
drag, startPoint x: 364, startPoint y: 52, endPoint x: 195, endPoint y: 137, distance: 189.2
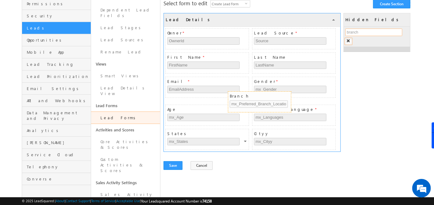
drag, startPoint x: 385, startPoint y: 52, endPoint x: 177, endPoint y: 131, distance: 222.5
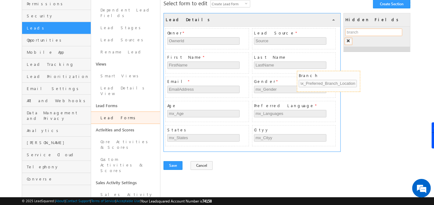
scroll to position [0, 2]
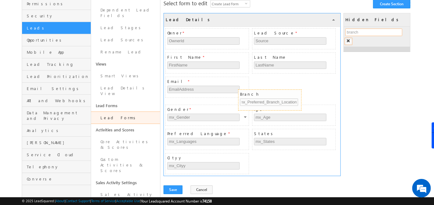
drag, startPoint x: 371, startPoint y: 52, endPoint x: 264, endPoint y: 93, distance: 114.8
drag, startPoint x: 367, startPoint y: 53, endPoint x: 259, endPoint y: 87, distance: 113.6
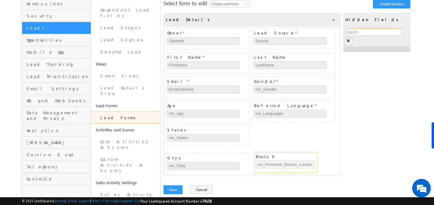
drag, startPoint x: 370, startPoint y: 49, endPoint x: 278, endPoint y: 153, distance: 138.6
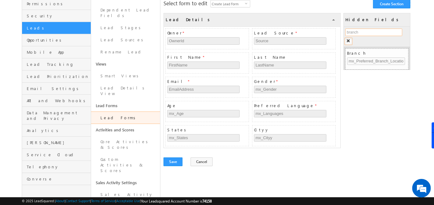
type input "branch"
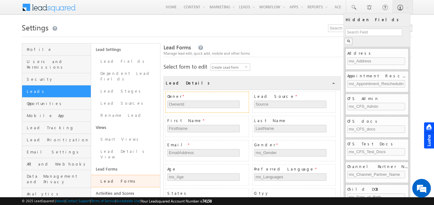
scroll to position [63, 0]
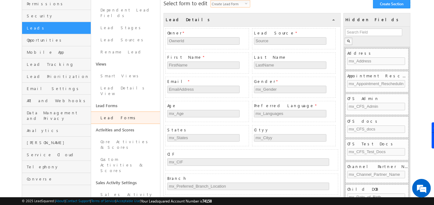
click at [243, 1] on span "Create Lead Form" at bounding box center [228, 3] width 34 height 7
click at [233, 10] on li "Create Lead Form" at bounding box center [231, 11] width 39 height 6
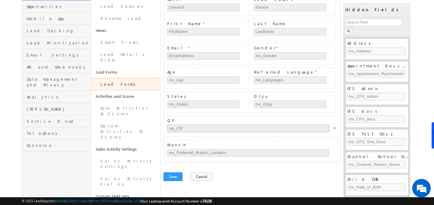
scroll to position [0, 0]
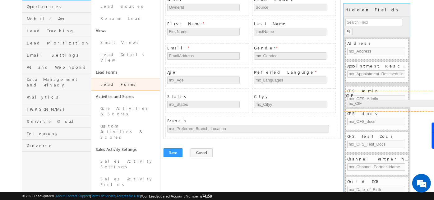
drag, startPoint x: 178, startPoint y: 115, endPoint x: 358, endPoint y: 91, distance: 181.0
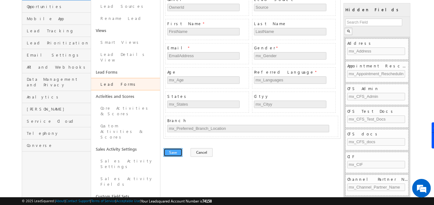
click at [167, 154] on button "Save" at bounding box center [173, 152] width 19 height 9
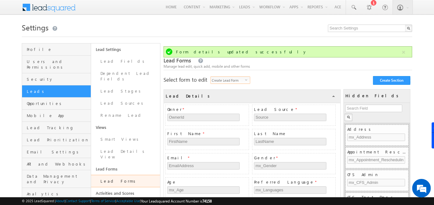
click at [241, 82] on span "Create Lead Form" at bounding box center [228, 80] width 34 height 7
click at [227, 108] on li "Create Quick Add Form" at bounding box center [231, 105] width 39 height 6
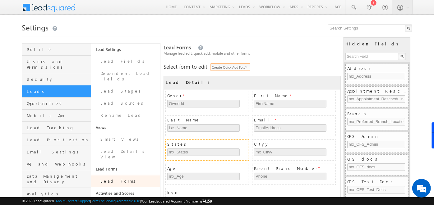
scroll to position [44, 0]
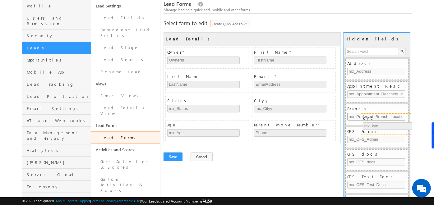
drag, startPoint x: 171, startPoint y: 148, endPoint x: 367, endPoint y: 118, distance: 198.2
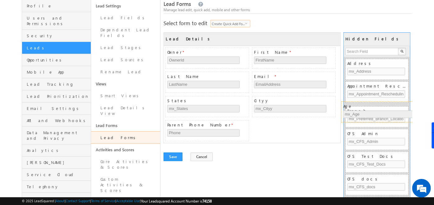
drag, startPoint x: 199, startPoint y: 123, endPoint x: 375, endPoint y: 104, distance: 177.2
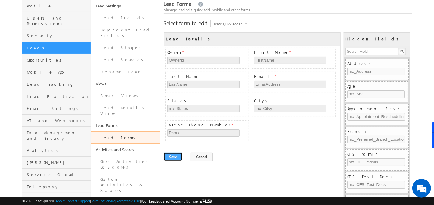
click at [171, 157] on button "Save" at bounding box center [173, 157] width 19 height 9
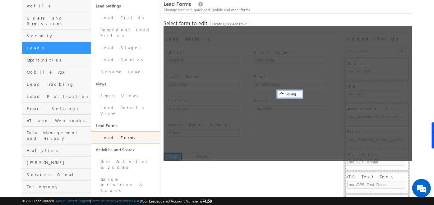
scroll to position [0, 0]
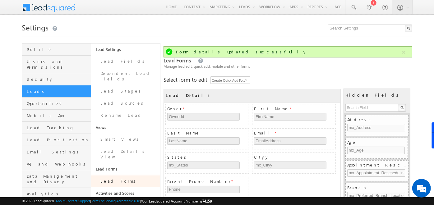
click at [239, 83] on div "Lead Details COLLAPSE Owner * OwnerId First Name * FirstName Last Name LastName…" at bounding box center [288, 150] width 249 height 135
click at [239, 79] on span "Create Quick Add Form" at bounding box center [228, 80] width 34 height 7
click at [222, 113] on li "Lead vCard" at bounding box center [231, 111] width 39 height 6
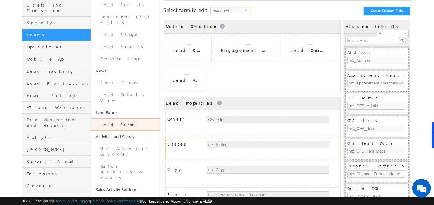
scroll to position [62, 0]
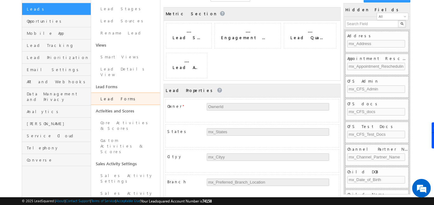
scroll to position [83, 0]
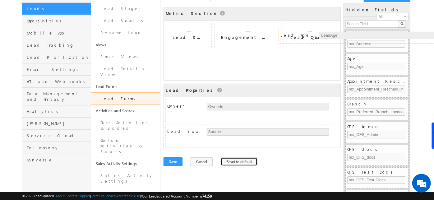
drag, startPoint x: 193, startPoint y: 112, endPoint x: 306, endPoint y: 36, distance: 136.5
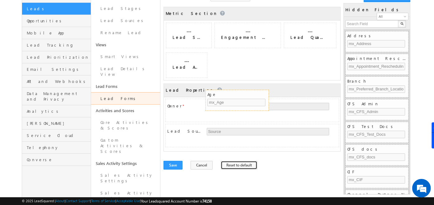
drag, startPoint x: 372, startPoint y: 58, endPoint x: 232, endPoint y: 96, distance: 145.0
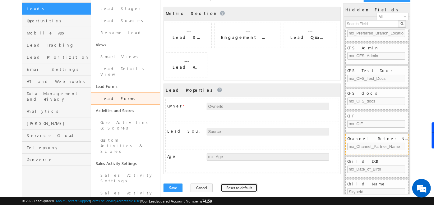
scroll to position [0, 0]
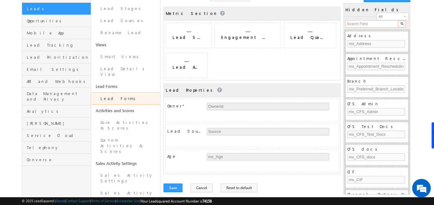
click at [372, 25] on input "text" at bounding box center [371, 23] width 53 height 7
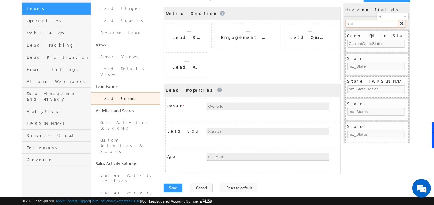
type input "state"
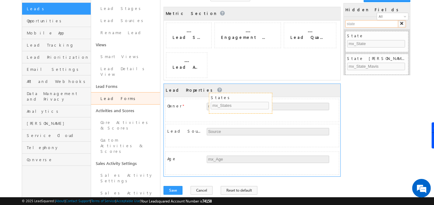
drag, startPoint x: 355, startPoint y: 81, endPoint x: 218, endPoint y: 99, distance: 137.8
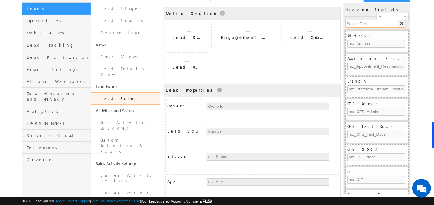
click at [364, 24] on input "text" at bounding box center [371, 23] width 53 height 7
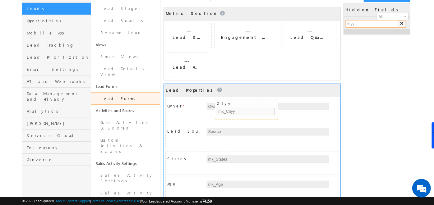
drag, startPoint x: 363, startPoint y: 33, endPoint x: 232, endPoint y: 102, distance: 148.7
drag, startPoint x: 347, startPoint y: 36, endPoint x: 212, endPoint y: 102, distance: 150.3
drag, startPoint x: 351, startPoint y: 38, endPoint x: 213, endPoint y: 100, distance: 151.7
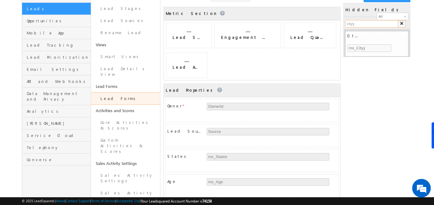
type input "cityy"
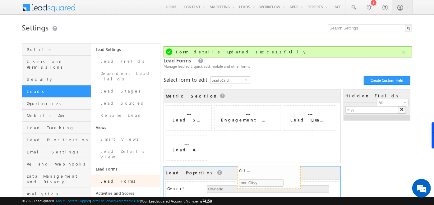
drag, startPoint x: 347, startPoint y: 122, endPoint x: 238, endPoint y: 172, distance: 119.1
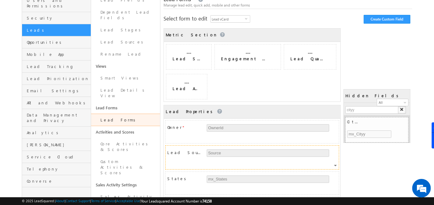
scroll to position [63, 0]
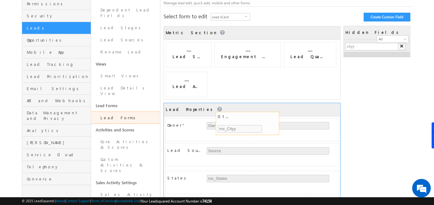
drag, startPoint x: 354, startPoint y: 58, endPoint x: 215, endPoint y: 122, distance: 153.3
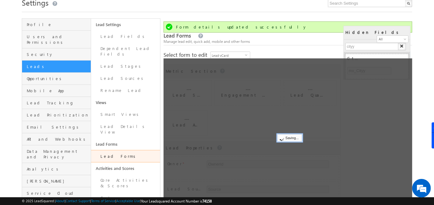
scroll to position [0, 0]
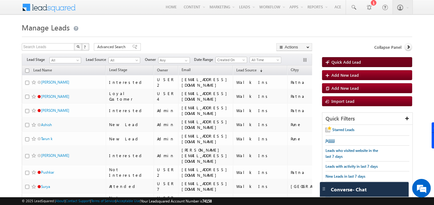
click at [329, 62] on span at bounding box center [329, 63] width 6 height 6
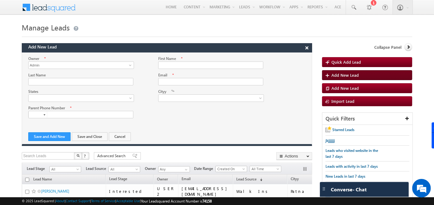
click at [342, 74] on span "Add New Lead" at bounding box center [344, 74] width 27 height 5
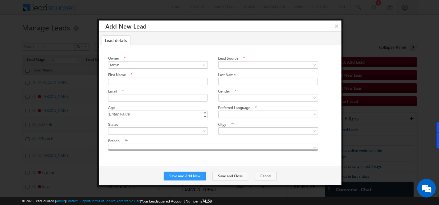
click at [246, 148] on link at bounding box center [213, 147] width 210 height 7
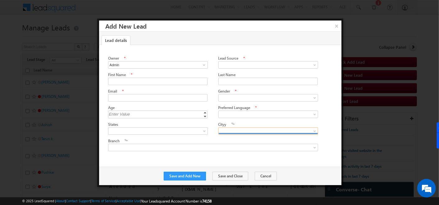
click at [251, 131] on link at bounding box center [269, 130] width 100 height 7
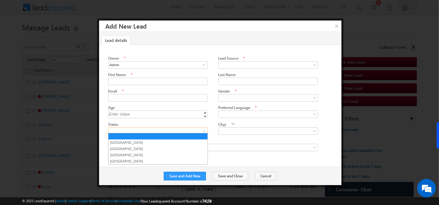
click at [137, 129] on span at bounding box center [157, 131] width 96 height 6
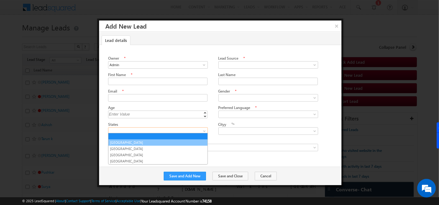
click at [128, 142] on link "[GEOGRAPHIC_DATA]" at bounding box center [158, 143] width 99 height 6
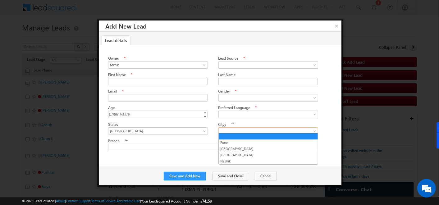
click at [230, 129] on span at bounding box center [267, 131] width 96 height 6
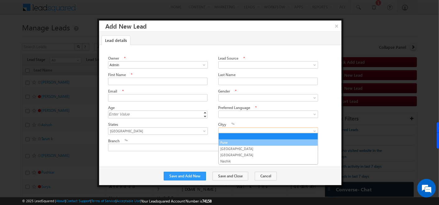
click at [229, 145] on li "Pune" at bounding box center [268, 143] width 99 height 6
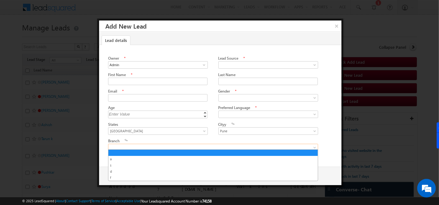
click at [229, 145] on span at bounding box center [209, 148] width 200 height 6
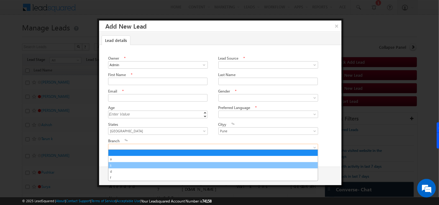
click at [115, 164] on link "s" at bounding box center [214, 166] width 210 height 6
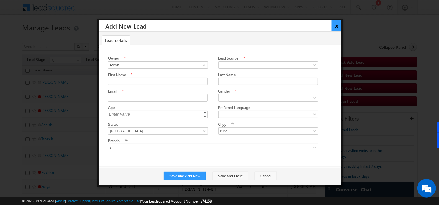
click at [340, 26] on button "×" at bounding box center [337, 26] width 10 height 11
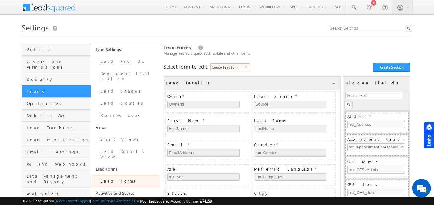
click at [244, 64] on span "Create Lead Form" at bounding box center [228, 67] width 34 height 7
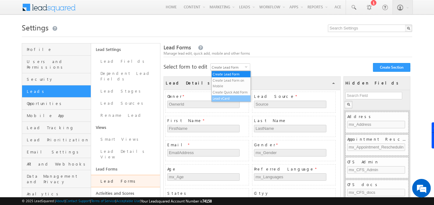
click at [227, 96] on li "Lead vCard" at bounding box center [231, 98] width 39 height 6
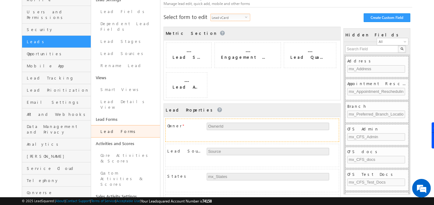
scroll to position [50, 0]
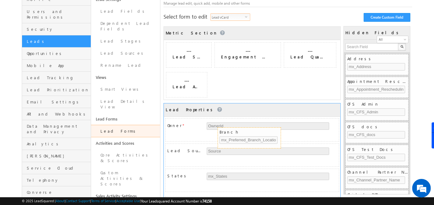
drag, startPoint x: 362, startPoint y: 101, endPoint x: 212, endPoint y: 141, distance: 155.4
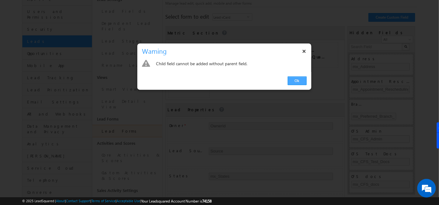
click at [299, 81] on link "Ok" at bounding box center [297, 80] width 19 height 9
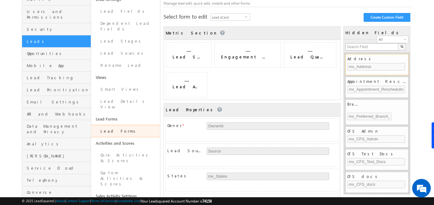
scroll to position [0, 0]
click at [367, 43] on input "text" at bounding box center [371, 46] width 53 height 7
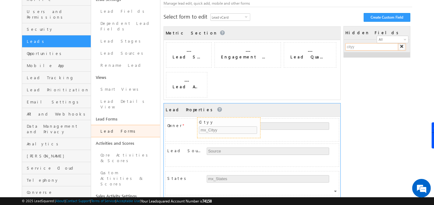
drag, startPoint x: 367, startPoint y: 58, endPoint x: 218, endPoint y: 123, distance: 161.8
drag, startPoint x: 354, startPoint y: 59, endPoint x: 235, endPoint y: 121, distance: 133.1
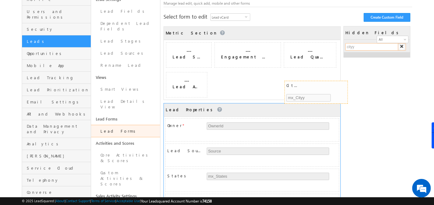
drag, startPoint x: 351, startPoint y: 65, endPoint x: 205, endPoint y: 122, distance: 157.0
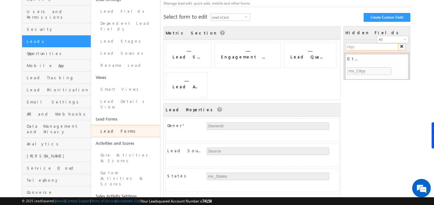
type input "cityy"
click at [179, 164] on div "Metric Section COLLAPSE --- Lead Score Score --- Engagement Score EngagementSco…" at bounding box center [288, 131] width 249 height 211
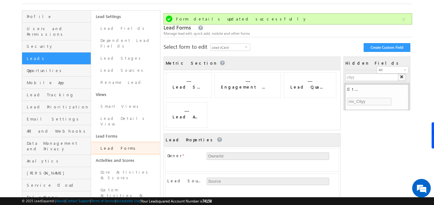
scroll to position [33, 0]
click at [113, 31] on link "Lead Fields" at bounding box center [125, 29] width 69 height 12
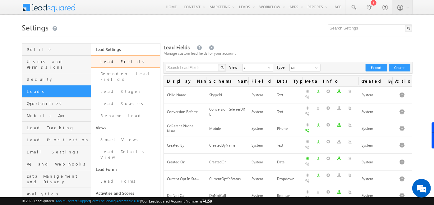
click at [410, 66] on div "Create Export" at bounding box center [389, 67] width 47 height 7
click at [394, 68] on button "Create" at bounding box center [399, 67] width 21 height 7
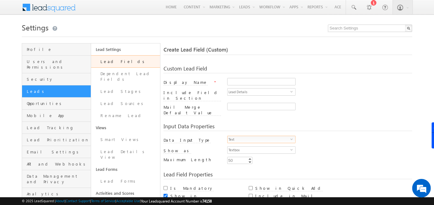
click at [257, 136] on span "Text" at bounding box center [259, 139] width 63 height 7
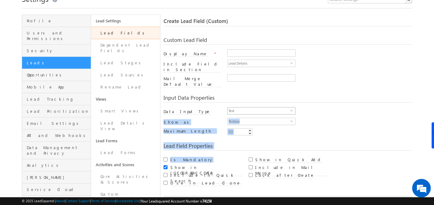
drag, startPoint x: 226, startPoint y: 151, endPoint x: 257, endPoint y: 104, distance: 57.1
click at [257, 104] on div "Custom Lead Field Display Name * Include Field in Section Lead Details select L…" at bounding box center [288, 121] width 249 height 180
click at [257, 108] on span "Text" at bounding box center [259, 111] width 63 height 7
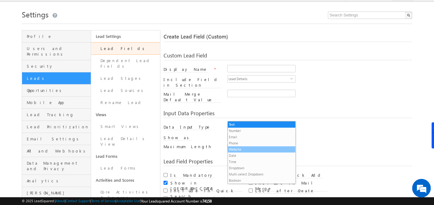
scroll to position [13, 0]
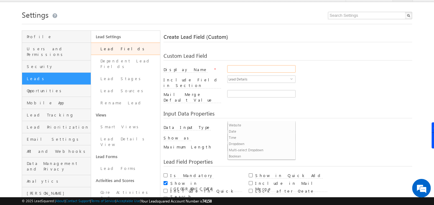
click at [264, 68] on input "Display Name" at bounding box center [261, 68] width 68 height 7
type input "10TH Resutl (in %)"
click at [253, 123] on span "Text" at bounding box center [259, 126] width 63 height 7
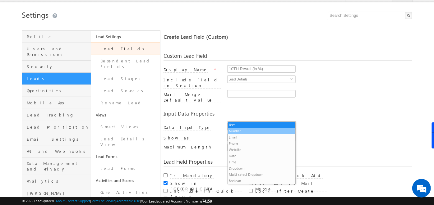
click at [241, 132] on li "Number" at bounding box center [262, 131] width 68 height 6
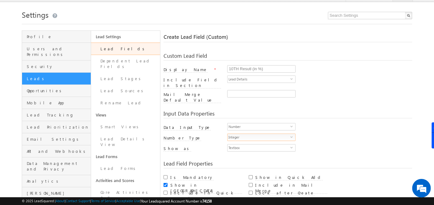
click at [274, 134] on span "Integer" at bounding box center [259, 137] width 63 height 7
click at [334, 134] on div "Integer select Integer" at bounding box center [319, 139] width 185 height 11
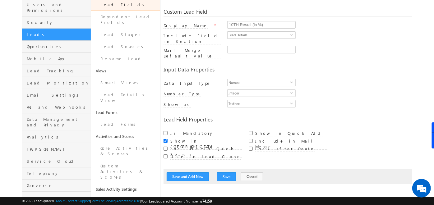
scroll to position [57, 0]
